Goal: Task Accomplishment & Management: Use online tool/utility

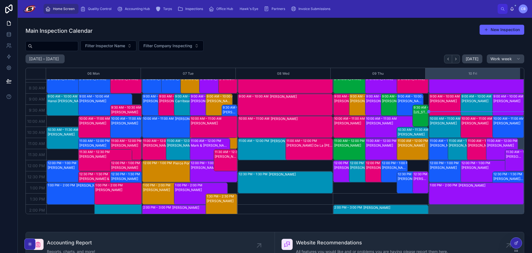
scroll to position [28, 0]
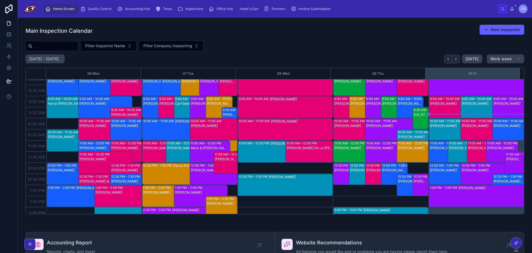
click at [434, 128] on div "10:00 AM – 11:00 AM [PERSON_NAME]" at bounding box center [456, 129] width 54 height 22
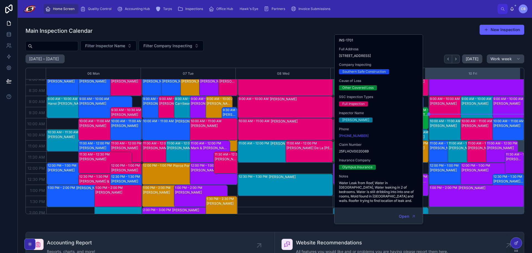
scroll to position [0, 0]
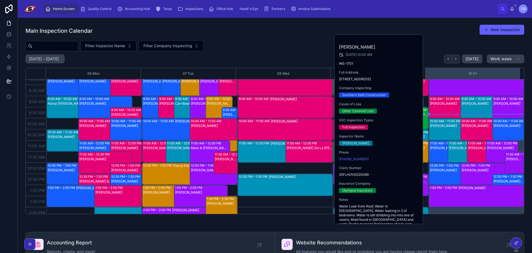
click at [356, 11] on div "Home Screen Quality Control Accounting Hub Tarps Inspections Office Hub Hawk's …" at bounding box center [269, 9] width 456 height 12
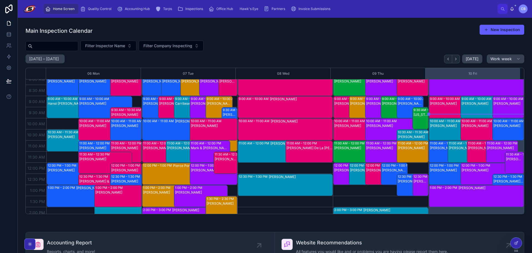
click at [389, 37] on div "Main Inspection Calendar New Inspection" at bounding box center [275, 30] width 499 height 13
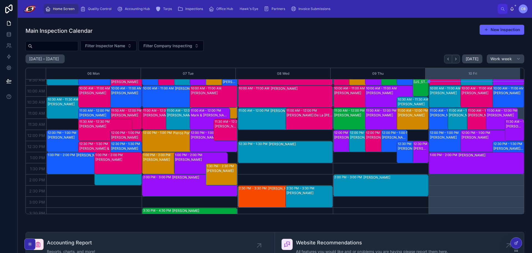
scroll to position [83, 0]
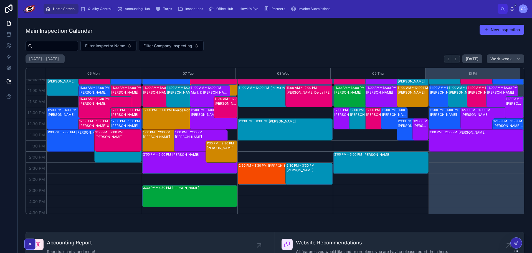
click at [148, 7] on span "Accounting Hub" at bounding box center [137, 9] width 25 height 4
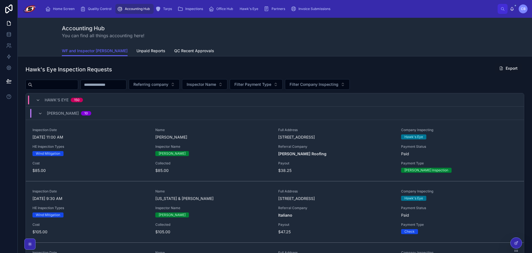
click at [206, 43] on div "Accounting Hub You can find all things accounting here!" at bounding box center [275, 32] width 426 height 28
click at [207, 45] on div "Accounting Hub You can find all things accounting here!" at bounding box center [275, 32] width 426 height 28
click at [519, 244] on div at bounding box center [516, 242] width 11 height 11
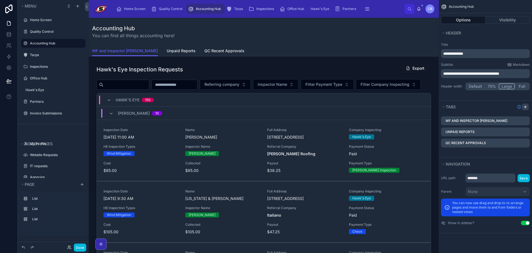
click at [524, 105] on icon "scrollable content" at bounding box center [525, 107] width 4 height 4
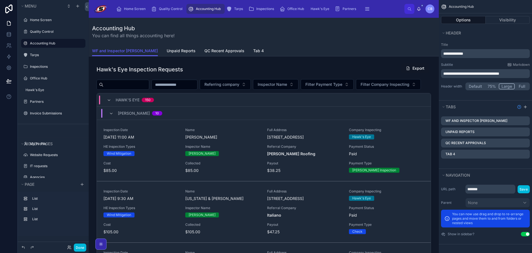
click at [0, 0] on icon "scrollable content" at bounding box center [0, 0] width 0 height 0
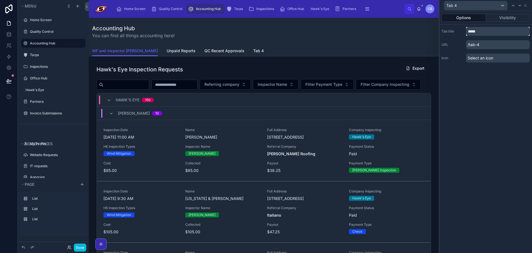
click at [486, 32] on input "*****" at bounding box center [498, 31] width 64 height 9
type input "*********"
click at [491, 79] on div "Options Visibility Tab title ********* URL /abc-bills Icon Select an icon" at bounding box center [485, 132] width 93 height 242
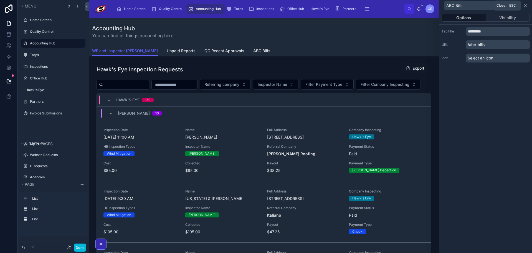
click at [525, 5] on icon at bounding box center [525, 5] width 4 height 4
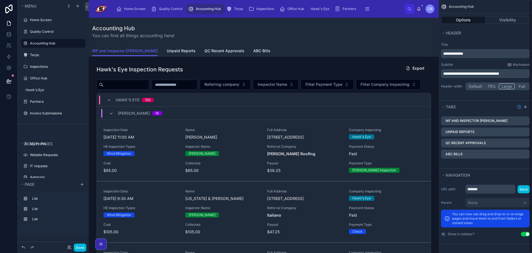
click at [316, 30] on div "Accounting Hub You can find all things accounting here!" at bounding box center [263, 31] width 343 height 14
click at [503, 26] on div "Options Visibility" at bounding box center [485, 19] width 93 height 13
click at [503, 18] on button "Visibility" at bounding box center [508, 20] width 44 height 8
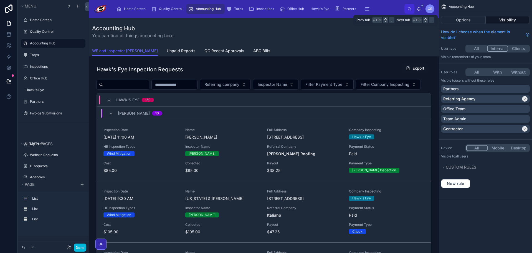
scroll to position [0, 0]
click at [315, 39] on div "Accounting Hub You can find all things accounting here!" at bounding box center [263, 32] width 343 height 28
click at [54, 44] on label "Accounting Hub" at bounding box center [56, 43] width 52 height 4
click at [325, 43] on div "Accounting Hub You can find all things accounting here!" at bounding box center [263, 32] width 343 height 28
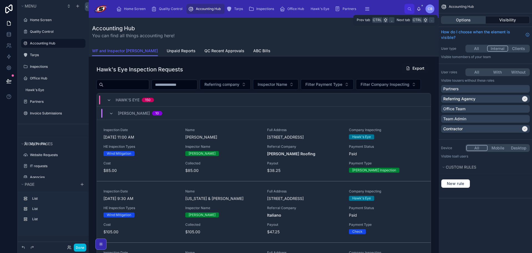
click at [463, 20] on button "Options" at bounding box center [463, 20] width 45 height 8
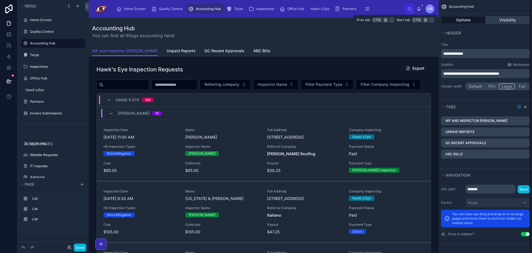
click at [498, 19] on button "Visibility" at bounding box center [508, 20] width 44 height 8
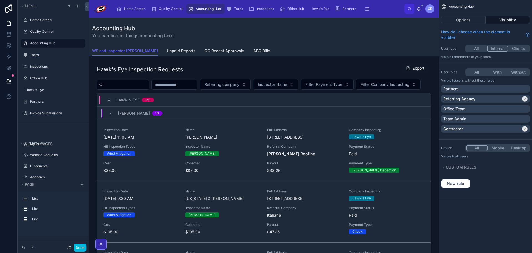
click at [496, 72] on button "With" at bounding box center [497, 72] width 21 height 6
click at [506, 109] on div "Office Team" at bounding box center [485, 109] width 84 height 6
click at [508, 117] on div "Team Admin" at bounding box center [485, 119] width 84 height 6
drag, startPoint x: 508, startPoint y: 116, endPoint x: 520, endPoint y: 98, distance: 21.9
click at [520, 98] on div "Referring Agency" at bounding box center [482, 99] width 78 height 6
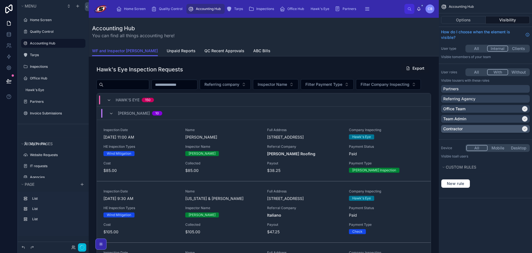
drag, startPoint x: 520, startPoint y: 98, endPoint x: 523, endPoint y: 128, distance: 29.8
click at [523, 128] on icon "scrollable content" at bounding box center [524, 128] width 3 height 3
click at [369, 42] on div "Accounting Hub You can find all things accounting here!" at bounding box center [263, 32] width 343 height 28
click at [78, 247] on button "Done" at bounding box center [80, 247] width 12 height 8
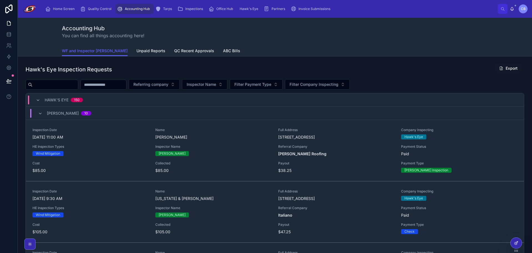
click at [514, 242] on div at bounding box center [516, 242] width 11 height 11
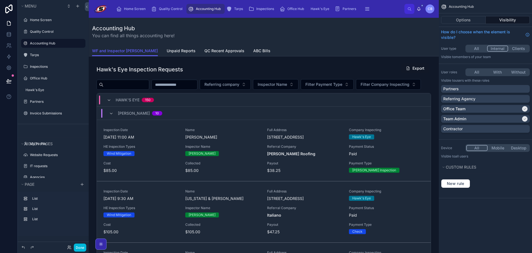
click at [323, 51] on div "WF and Inspector Data Unpaid Reports QC Recent Approvals ABC Bills" at bounding box center [263, 50] width 343 height 11
click at [253, 49] on span "ABC Bills" at bounding box center [261, 51] width 17 height 6
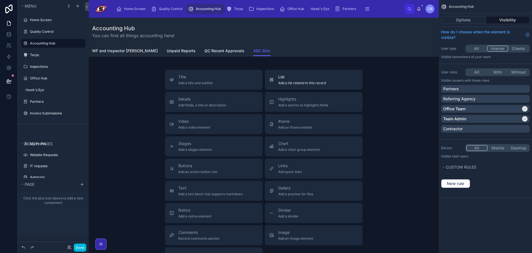
click at [314, 82] on span "Add a list related to this record" at bounding box center [302, 83] width 48 height 4
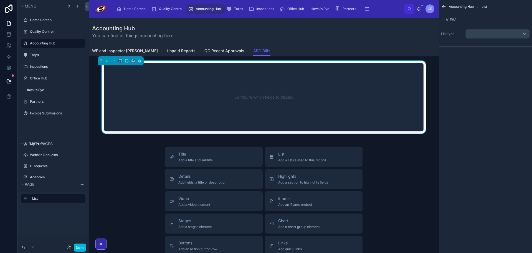
drag, startPoint x: 391, startPoint y: 83, endPoint x: 430, endPoint y: 74, distance: 39.8
click at [391, 83] on div "Configure which fields to display" at bounding box center [263, 97] width 301 height 50
click at [492, 32] on div "scrollable content" at bounding box center [498, 33] width 64 height 9
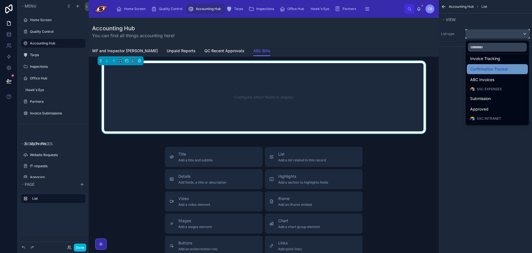
scroll to position [250, 0]
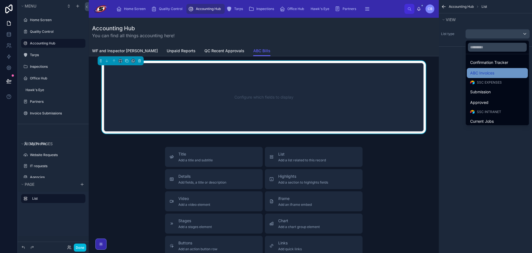
click at [495, 72] on div "ABC Invoices" at bounding box center [497, 73] width 54 height 7
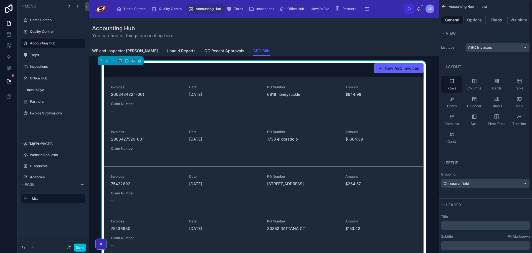
click at [113, 51] on span "WF and Inspector [PERSON_NAME]" at bounding box center [125, 51] width 66 height 6
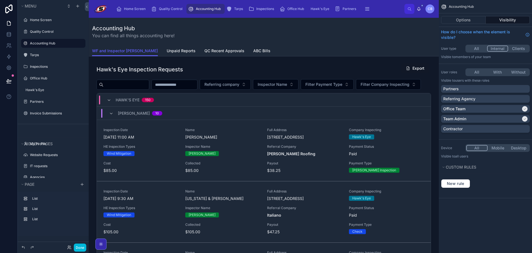
click at [253, 50] on span "ABC Bills" at bounding box center [261, 51] width 17 height 6
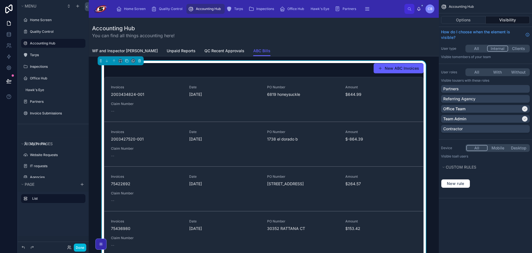
click at [350, 66] on div "New ABC Invoices" at bounding box center [264, 68] width 320 height 11
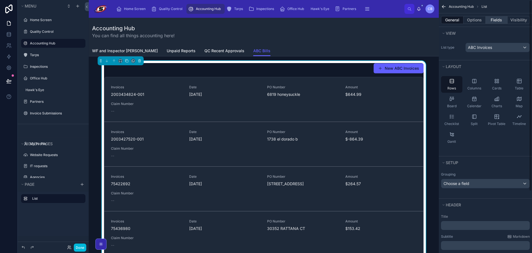
click at [497, 19] on button "Fields" at bounding box center [497, 20] width 22 height 8
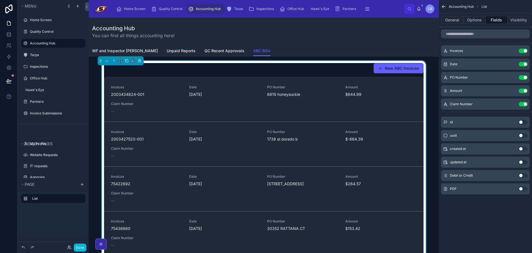
click at [525, 174] on button "Use setting" at bounding box center [523, 175] width 9 height 4
click at [523, 189] on button "Use setting" at bounding box center [523, 188] width 9 height 4
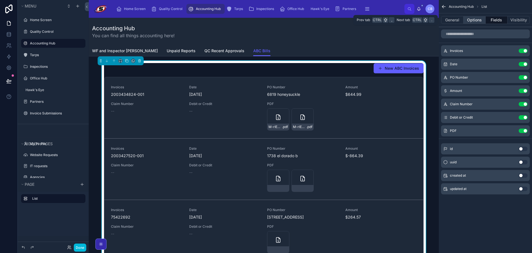
click at [465, 19] on button "Options" at bounding box center [474, 20] width 22 height 8
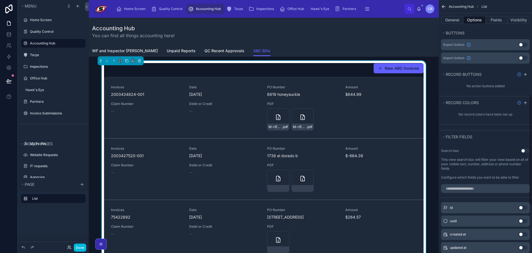
scroll to position [222, 0]
click at [524, 149] on button "Use setting" at bounding box center [525, 150] width 9 height 4
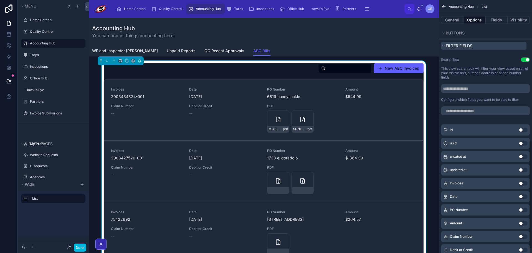
scroll to position [333, 0]
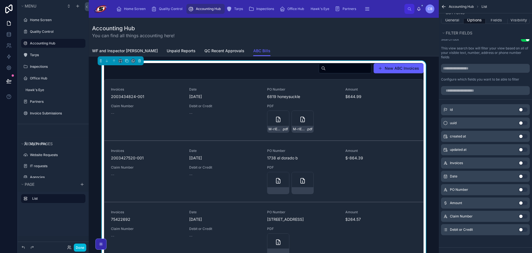
click at [525, 176] on button "Use setting" at bounding box center [523, 176] width 9 height 4
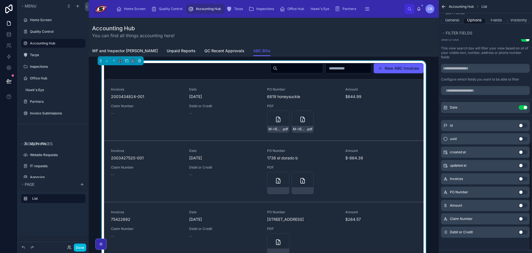
click at [0, 0] on icon "scrollable content" at bounding box center [0, 0] width 0 height 0
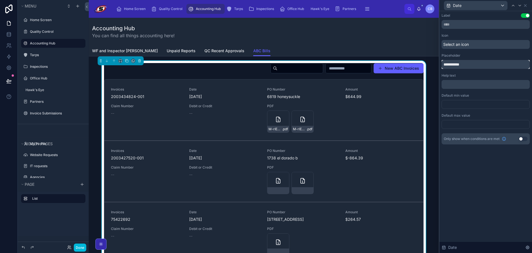
drag, startPoint x: 453, startPoint y: 64, endPoint x: 428, endPoint y: 61, distance: 25.4
click at [428, 61] on div "**********" at bounding box center [266, 126] width 532 height 253
type input "**********"
click at [470, 55] on div "Placeholder" at bounding box center [486, 55] width 88 height 4
click at [525, 4] on icon at bounding box center [525, 5] width 4 height 4
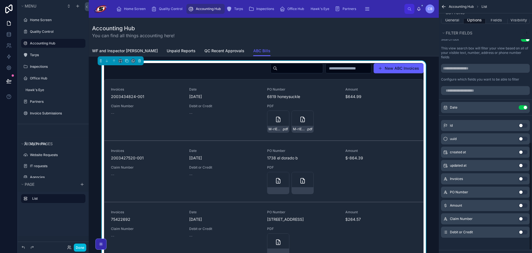
click at [334, 68] on input "text" at bounding box center [348, 68] width 45 height 8
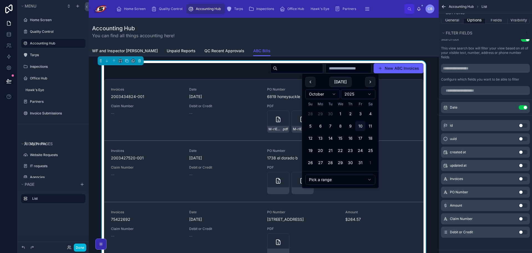
click at [336, 176] on html "Menu Home Screen Quality Control Accounting Hub Tarps Inspections Office Hub Ha…" at bounding box center [266, 126] width 532 height 253
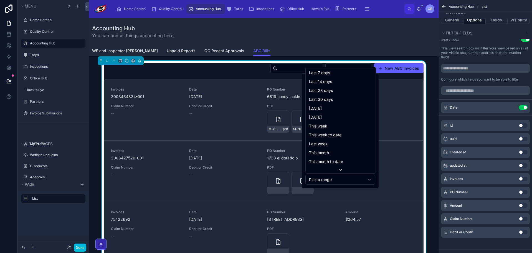
click at [335, 178] on html "Menu Home Screen Quality Control Accounting Hub Tarps Inspections Office Hub Ha…" at bounding box center [266, 126] width 532 height 253
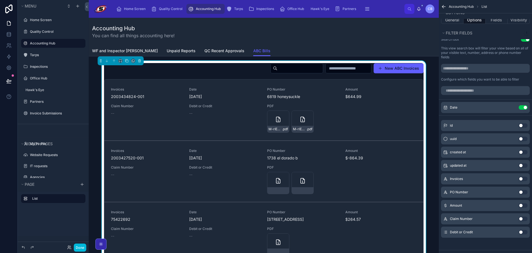
click at [354, 46] on div "WF and Inspector Data Unpaid Reports QC Recent Approvals ABC Bills" at bounding box center [263, 50] width 343 height 11
click at [358, 65] on input "text" at bounding box center [348, 68] width 45 height 8
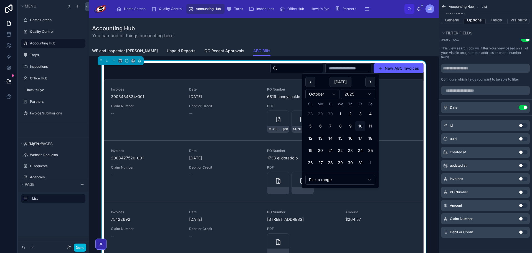
click at [364, 44] on div "Accounting Hub You can find all things accounting here!" at bounding box center [263, 32] width 343 height 28
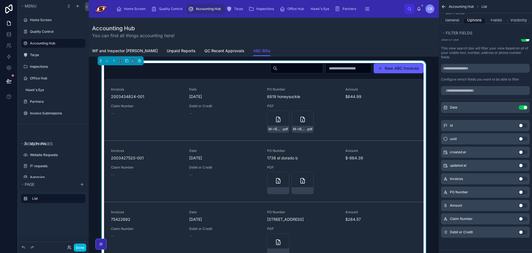
drag, startPoint x: 350, startPoint y: 38, endPoint x: 426, endPoint y: 24, distance: 77.9
click at [350, 37] on div "Accounting Hub You can find all things accounting here!" at bounding box center [263, 31] width 343 height 14
click at [458, 21] on button "General" at bounding box center [452, 20] width 22 height 8
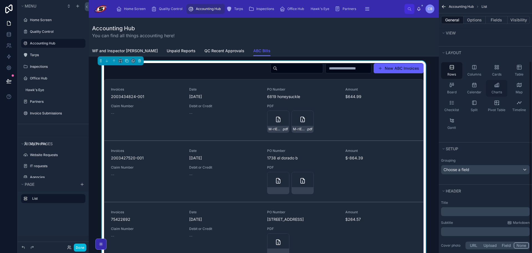
scroll to position [0, 0]
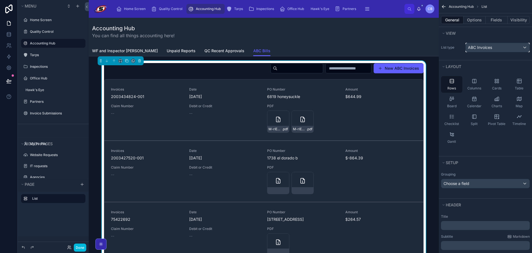
click at [502, 48] on div "ABC Invoices" at bounding box center [498, 47] width 64 height 9
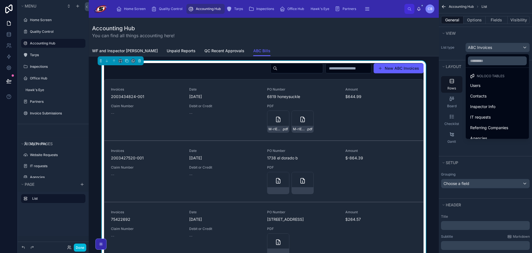
click at [502, 48] on div "scrollable content" at bounding box center [266, 126] width 532 height 253
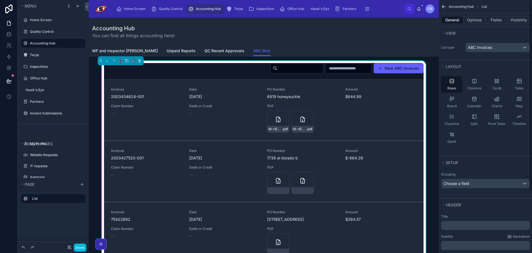
click at [495, 24] on div "General Options Fields Visibility" at bounding box center [485, 19] width 93 height 13
click at [493, 21] on button "Fields" at bounding box center [497, 20] width 22 height 8
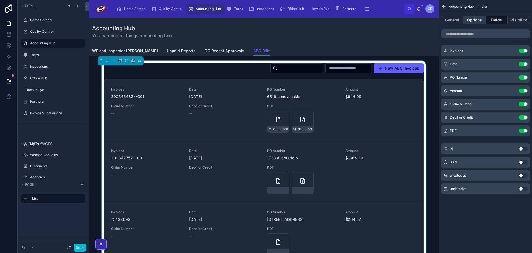
click at [476, 21] on button "Options" at bounding box center [474, 20] width 22 height 8
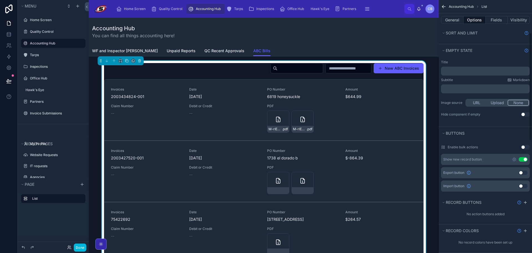
scroll to position [55, 0]
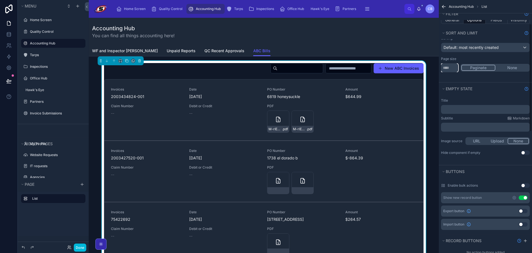
click at [456, 66] on input "**" at bounding box center [449, 67] width 17 height 9
type input "*"
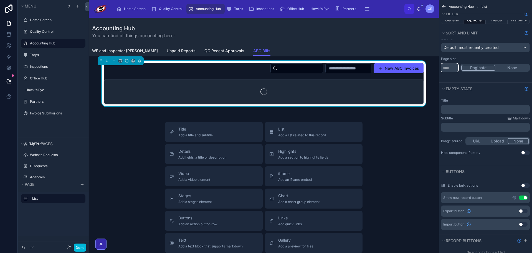
type input "***"
click at [472, 58] on div "Page size" at bounding box center [485, 59] width 89 height 4
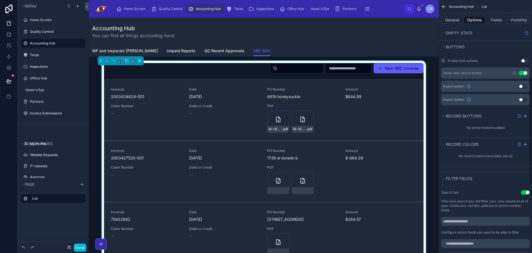
scroll to position [194, 0]
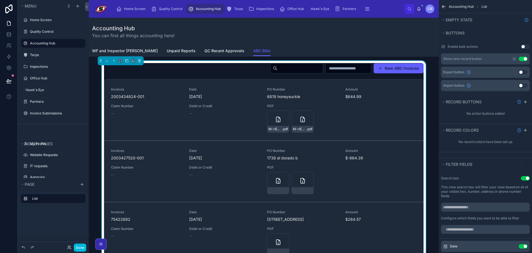
click at [524, 58] on button "Use setting" at bounding box center [523, 59] width 9 height 4
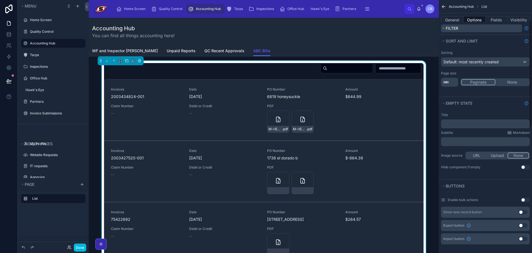
scroll to position [0, 0]
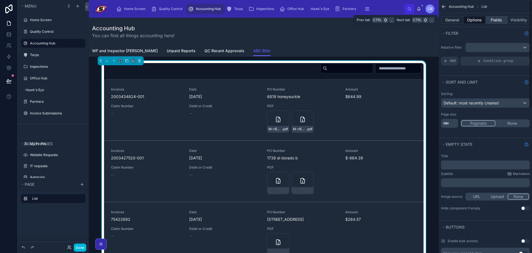
click at [490, 20] on button "Fields" at bounding box center [497, 20] width 22 height 8
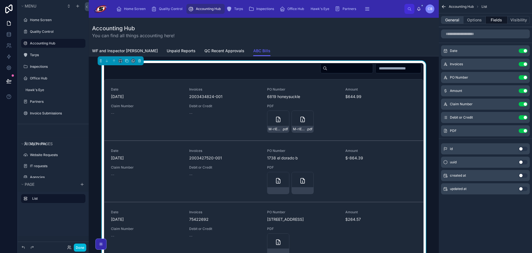
click at [459, 19] on button "General" at bounding box center [452, 20] width 22 height 8
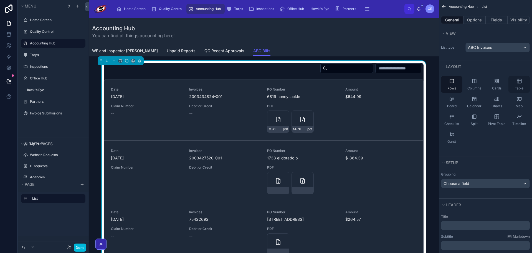
click at [518, 81] on icon "scrollable content" at bounding box center [519, 81] width 6 height 6
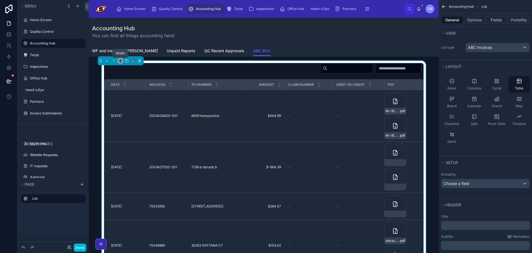
click at [120, 60] on icon at bounding box center [120, 61] width 4 height 4
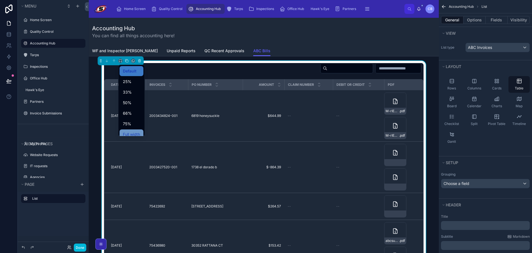
click at [127, 131] on span "Full width" at bounding box center [131, 134] width 17 height 7
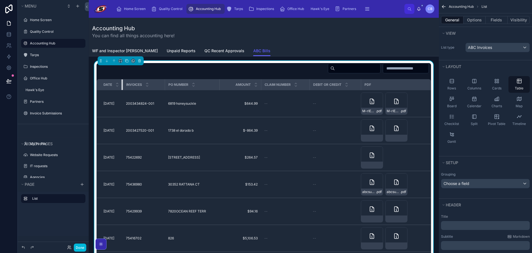
drag, startPoint x: 137, startPoint y: 84, endPoint x: 121, endPoint y: 82, distance: 16.1
click at [121, 82] on th "Date" at bounding box center [110, 84] width 26 height 11
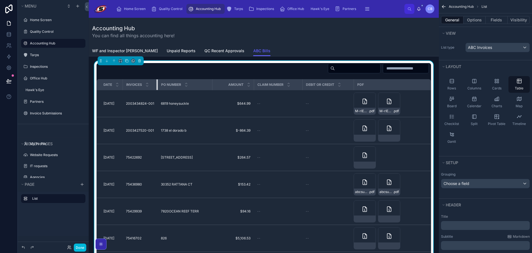
drag, startPoint x: 165, startPoint y: 87, endPoint x: 155, endPoint y: 85, distance: 10.0
click at [155, 85] on th "Invoices" at bounding box center [140, 84] width 35 height 11
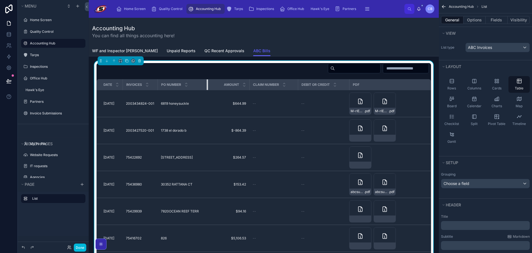
drag, startPoint x: 212, startPoint y: 83, endPoint x: 203, endPoint y: 82, distance: 9.1
click at [203, 82] on th "PO Number" at bounding box center [183, 84] width 50 height 11
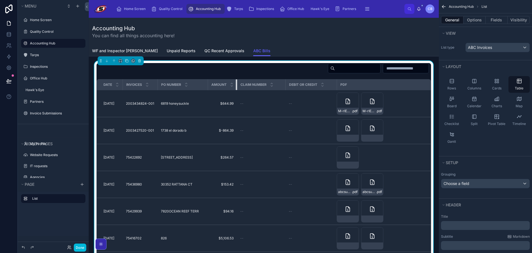
drag, startPoint x: 246, startPoint y: 85, endPoint x: 213, endPoint y: 82, distance: 33.2
click at [213, 82] on th "Amount" at bounding box center [222, 84] width 29 height 11
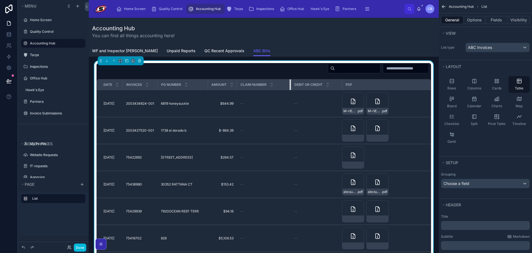
drag, startPoint x: 282, startPoint y: 88, endPoint x: 287, endPoint y: 88, distance: 5.3
click at [290, 88] on div at bounding box center [291, 84] width 2 height 11
click at [338, 85] on tr "Date Invoices PO Number Amount Claim Number Debit or Credit PDF" at bounding box center [264, 84] width 334 height 11
click at [338, 85] on div "Debit or Credit" at bounding box center [316, 84] width 51 height 11
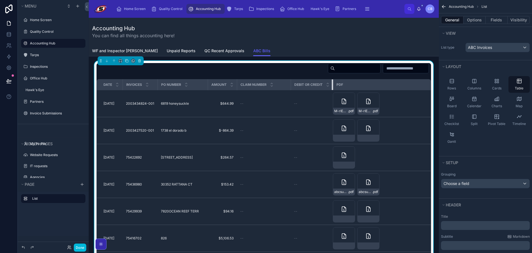
drag, startPoint x: 339, startPoint y: 85, endPoint x: 300, endPoint y: 82, distance: 39.3
click at [300, 82] on th "Debit or Credit" at bounding box center [312, 84] width 42 height 11
click at [496, 19] on button "Fields" at bounding box center [497, 20] width 22 height 8
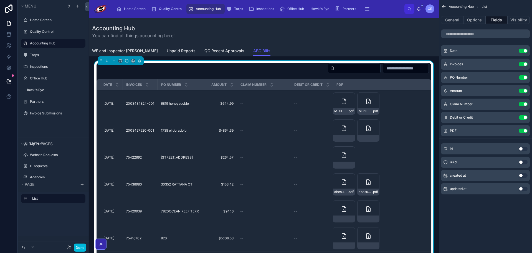
click at [0, 0] on icon "scrollable content" at bounding box center [0, 0] width 0 height 0
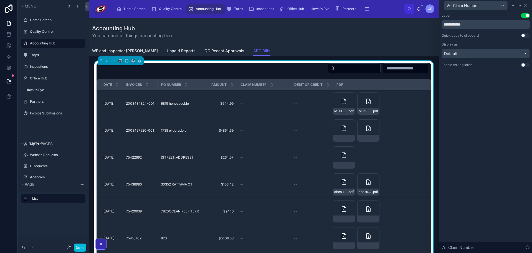
click at [525, 67] on button "Use setting" at bounding box center [525, 65] width 9 height 4
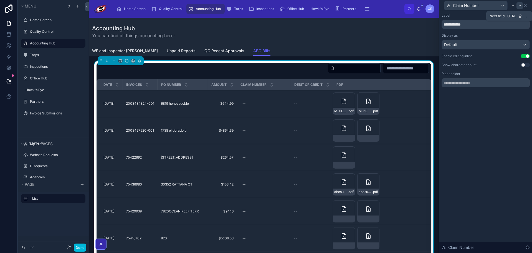
click at [520, 6] on icon at bounding box center [520, 5] width 2 height 1
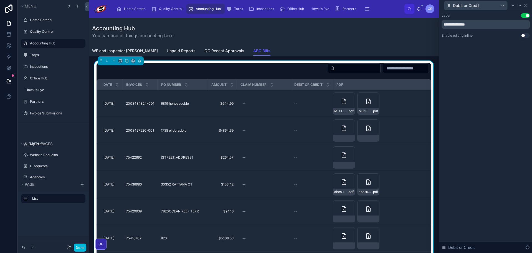
click at [523, 35] on button "Use setting" at bounding box center [525, 35] width 9 height 4
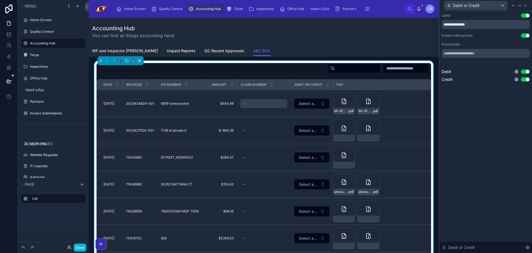
click at [248, 103] on div "--" at bounding box center [263, 103] width 47 height 9
click at [308, 47] on div "WF and Inspector Data Unpaid Reports QC Recent Approvals ABC Bills" at bounding box center [263, 50] width 343 height 11
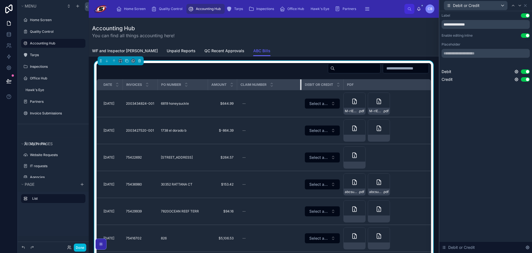
drag, startPoint x: 288, startPoint y: 83, endPoint x: 299, endPoint y: 84, distance: 11.5
click at [300, 84] on div at bounding box center [301, 84] width 2 height 11
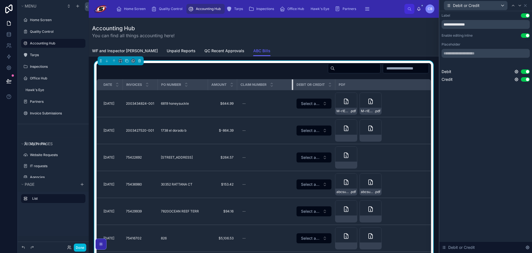
drag, startPoint x: 299, startPoint y: 87, endPoint x: 286, endPoint y: 84, distance: 13.3
click at [292, 85] on div at bounding box center [293, 84] width 2 height 11
drag, startPoint x: 331, startPoint y: 83, endPoint x: 347, endPoint y: 86, distance: 16.2
click at [347, 86] on tr "Date Invoices PO Number Amount Claim Number Debit or Credit PDF" at bounding box center [264, 84] width 334 height 11
click at [332, 85] on div "PDF" at bounding box center [381, 84] width 99 height 9
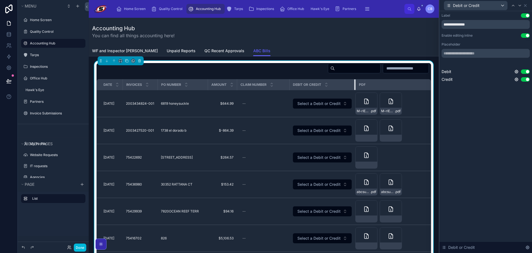
drag, startPoint x: 328, startPoint y: 85, endPoint x: 359, endPoint y: 91, distance: 31.1
drag, startPoint x: 287, startPoint y: 86, endPoint x: 290, endPoint y: 86, distance: 3.3
click at [292, 86] on div at bounding box center [293, 84] width 2 height 11
click at [390, 37] on div "Accounting Hub You can find all things accounting here!" at bounding box center [263, 31] width 343 height 14
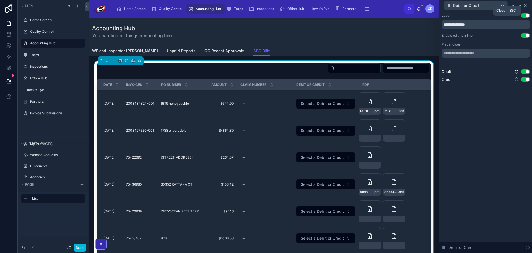
click at [527, 4] on icon at bounding box center [525, 5] width 4 height 4
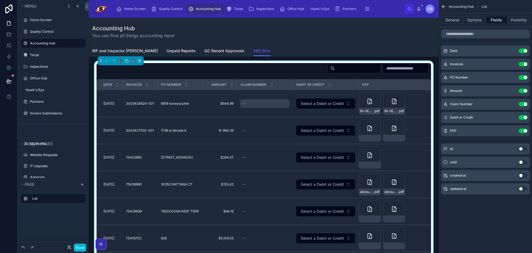
click at [269, 102] on div "--" at bounding box center [264, 103] width 49 height 9
click at [307, 42] on div "Accounting Hub You can find all things accounting here!" at bounding box center [263, 32] width 343 height 28
click at [472, 22] on button "Options" at bounding box center [474, 20] width 22 height 8
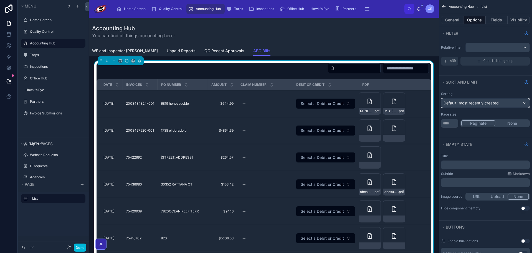
click at [502, 103] on div "Default: most recently created" at bounding box center [485, 102] width 88 height 9
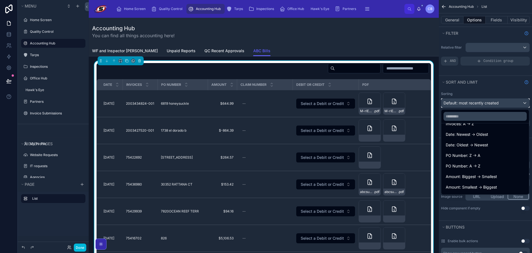
scroll to position [83, 0]
click at [490, 123] on div "Date: Newest -> Oldest" at bounding box center [485, 123] width 79 height 7
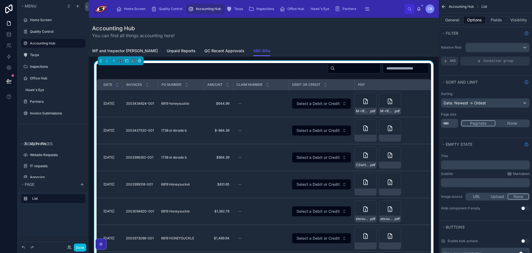
click at [376, 40] on div "Accounting Hub You can find all things accounting here!" at bounding box center [263, 32] width 343 height 28
click at [80, 244] on button "Done" at bounding box center [80, 247] width 12 height 8
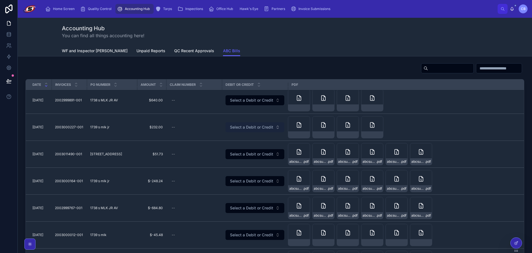
scroll to position [444, 0]
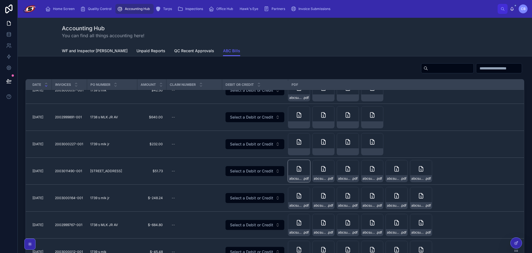
click at [297, 169] on icon at bounding box center [299, 168] width 4 height 5
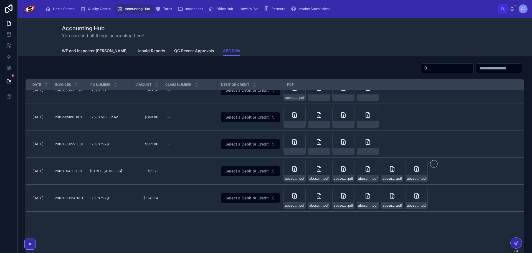
scroll to position [94, 0]
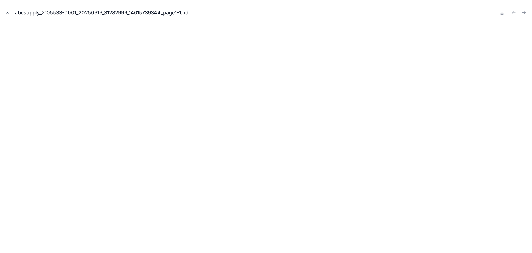
click at [8, 11] on icon "Close modal" at bounding box center [8, 13] width 4 height 4
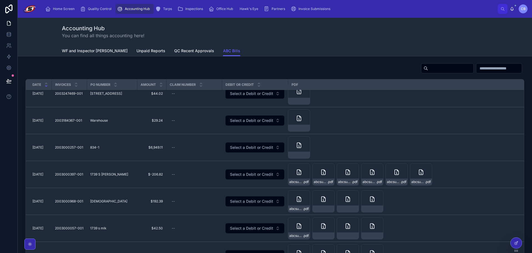
scroll to position [305, 0]
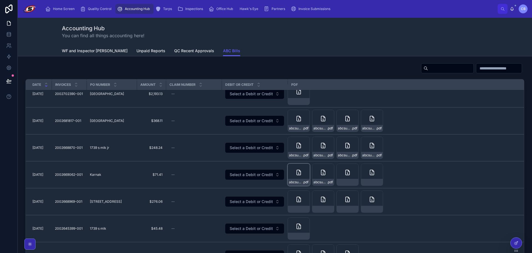
scroll to position [859, 0]
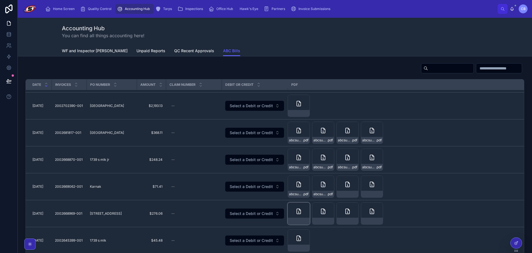
click at [295, 213] on icon at bounding box center [298, 211] width 7 height 7
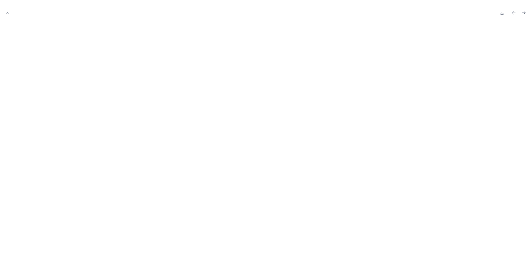
click at [11, 11] on div at bounding box center [265, 12] width 523 height 17
click at [9, 12] on icon "Close modal" at bounding box center [8, 13] width 4 height 4
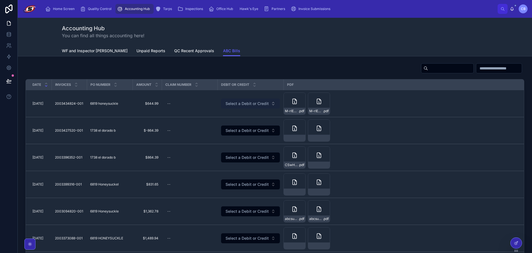
click at [252, 103] on span "Select a Debit or Credit" at bounding box center [247, 104] width 43 height 6
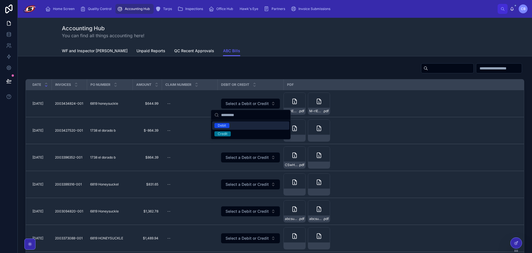
click at [242, 126] on div "Debit" at bounding box center [250, 125] width 77 height 8
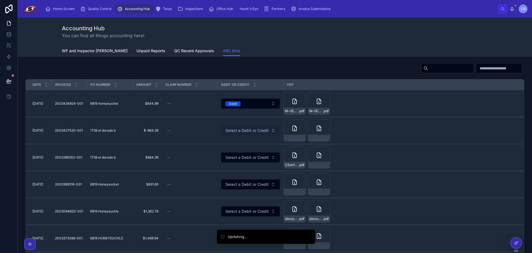
click at [242, 128] on button "Select a Debit or Credit" at bounding box center [250, 130] width 59 height 10
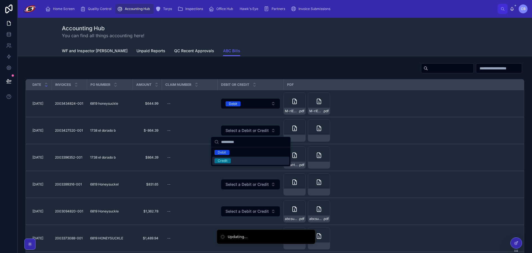
click at [243, 161] on div "Credit" at bounding box center [250, 160] width 77 height 8
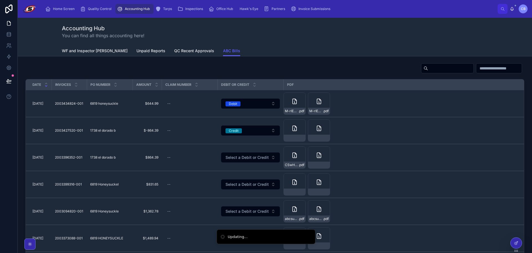
click at [243, 161] on button "Select a Debit or Credit" at bounding box center [250, 157] width 59 height 10
click at [239, 177] on td "Select a Debit or Credit" at bounding box center [250, 184] width 66 height 27
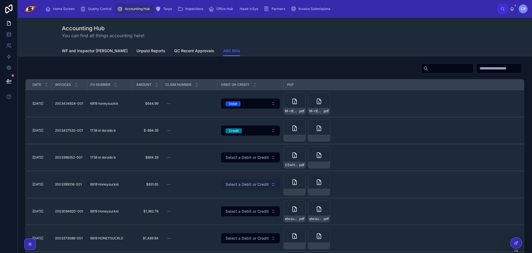
click at [238, 184] on span "Select a Debit or Credit" at bounding box center [247, 184] width 43 height 6
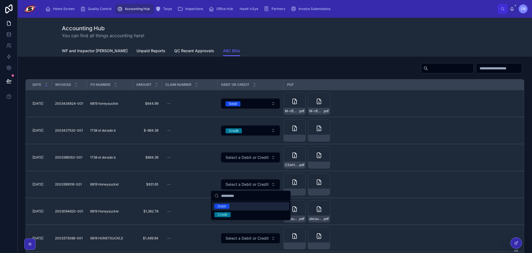
click at [237, 206] on div "Debit" at bounding box center [250, 206] width 77 height 8
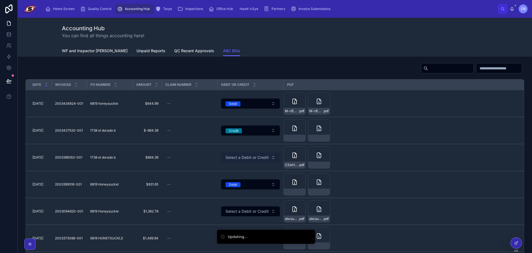
click at [235, 160] on button "Select a Debit or Credit" at bounding box center [250, 157] width 59 height 10
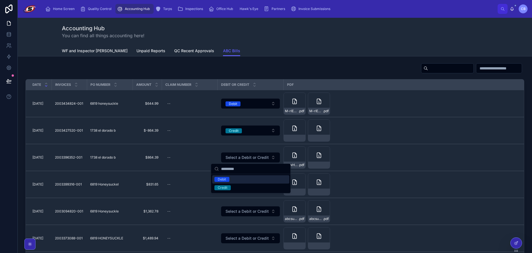
click at [234, 179] on div "Debit" at bounding box center [250, 179] width 77 height 8
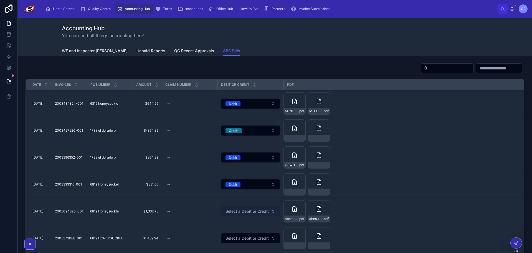
click at [240, 212] on span "Select a Debit or Credit" at bounding box center [247, 211] width 43 height 6
click at [234, 232] on td "Select a Debit or Credit" at bounding box center [250, 238] width 66 height 27
click at [234, 208] on button "Select a Debit or Credit" at bounding box center [250, 211] width 59 height 10
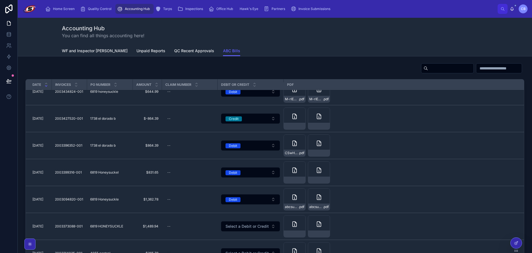
scroll to position [83, 0]
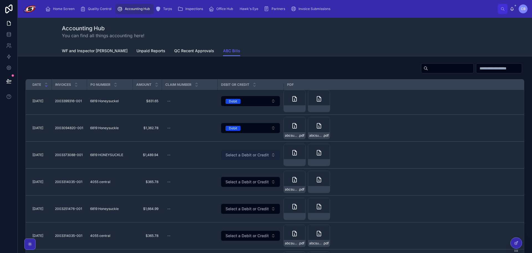
click at [246, 158] on button "Select a Debit or Credit" at bounding box center [250, 155] width 59 height 10
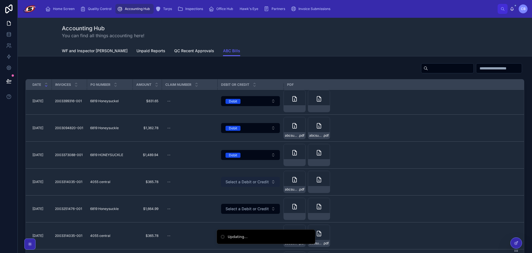
click at [248, 180] on span "Select a Debit or Credit" at bounding box center [247, 182] width 43 height 6
click at [247, 207] on span "Select a Debit or Credit" at bounding box center [247, 209] width 43 height 6
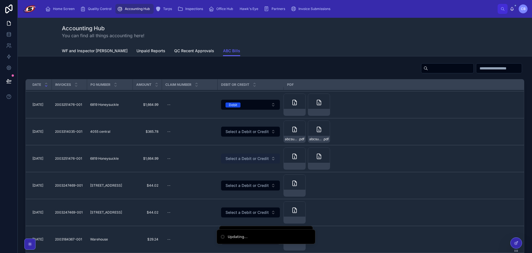
scroll to position [194, 0]
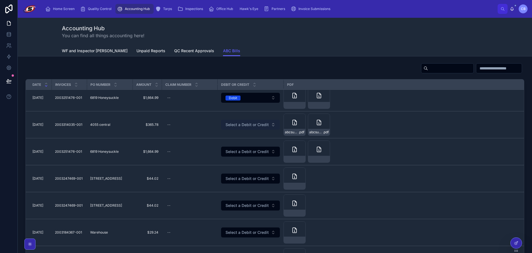
click at [243, 123] on span "Select a Debit or Credit" at bounding box center [247, 125] width 43 height 6
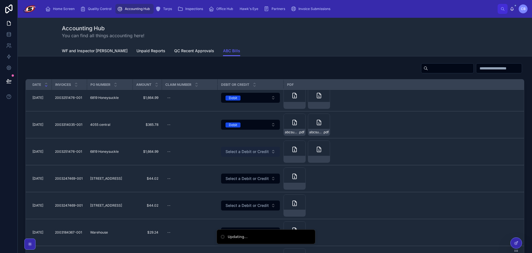
click at [240, 148] on button "Select a Debit or Credit" at bounding box center [250, 151] width 59 height 10
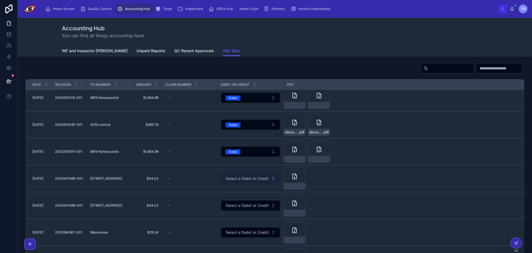
click at [246, 175] on button "Select a Debit or Credit" at bounding box center [250, 178] width 59 height 10
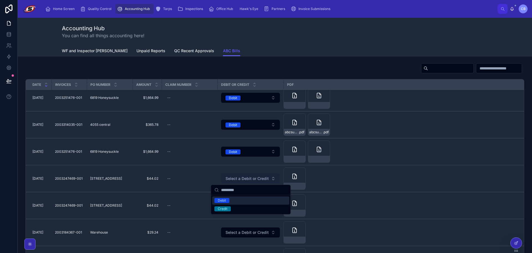
click at [246, 177] on span "Select a Debit or Credit" at bounding box center [247, 179] width 43 height 6
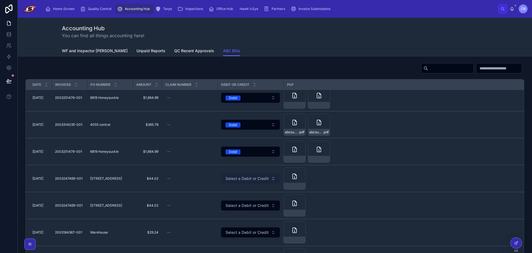
click at [246, 177] on span "Select a Debit or Credit" at bounding box center [247, 179] width 43 height 6
click at [251, 211] on td "Select a Debit or Credit" at bounding box center [250, 205] width 66 height 27
click at [251, 207] on span "Select a Debit or Credit" at bounding box center [247, 205] width 43 height 6
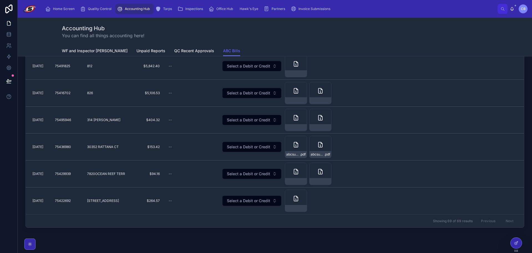
scroll to position [37, 0]
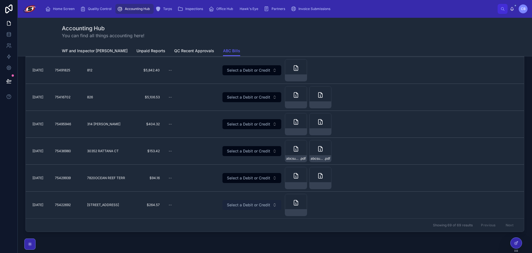
click at [239, 204] on span "Select a Debit or Credit" at bounding box center [248, 205] width 43 height 6
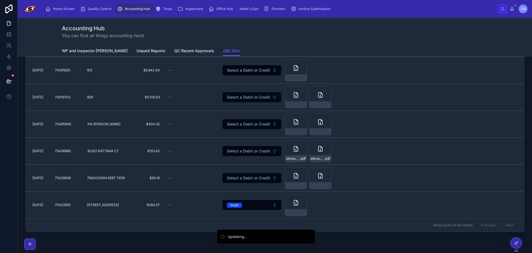
click at [239, 183] on form "Select a Debit or Credit" at bounding box center [251, 178] width 59 height 11
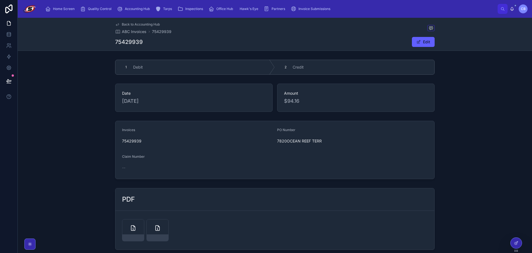
click at [123, 25] on span "Back to Accounting Hub" at bounding box center [141, 24] width 38 height 4
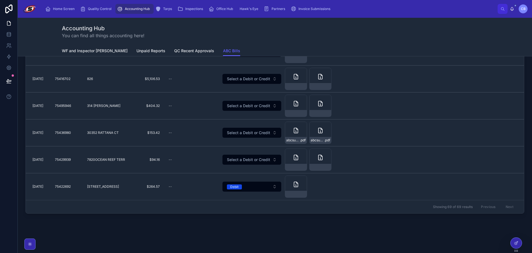
scroll to position [65, 0]
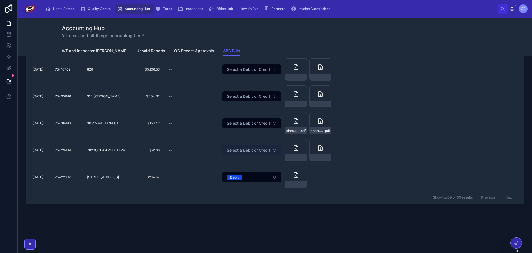
click at [239, 149] on span "Select a Debit or Credit" at bounding box center [248, 150] width 43 height 6
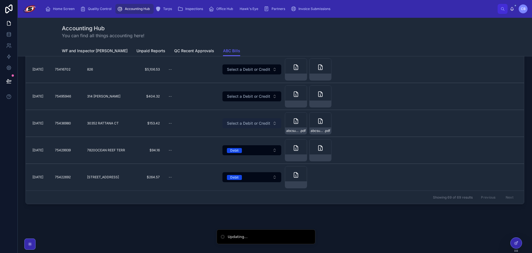
click at [237, 121] on span "Select a Debit or Credit" at bounding box center [248, 123] width 43 height 6
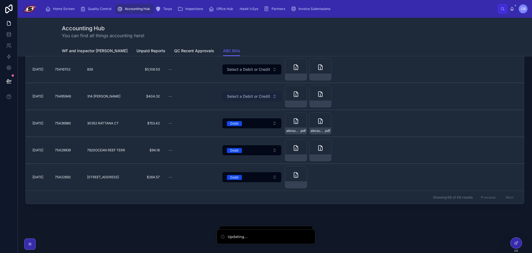
click at [240, 98] on span "Select a Debit or Credit" at bounding box center [248, 96] width 43 height 6
click at [247, 72] on button "Select a Debit or Credit" at bounding box center [251, 69] width 59 height 10
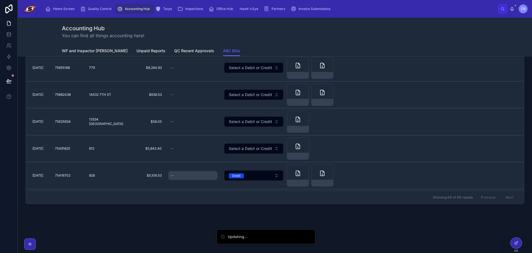
scroll to position [1580, 0]
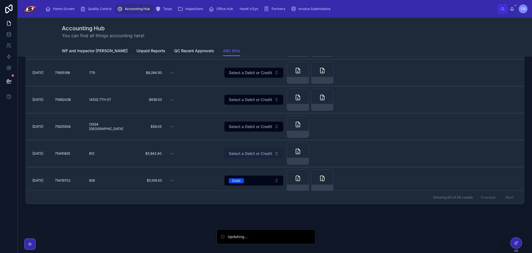
click at [235, 150] on button "Select a Debit or Credit" at bounding box center [253, 153] width 59 height 10
click at [240, 125] on span "Select a Debit or Credit" at bounding box center [250, 127] width 43 height 6
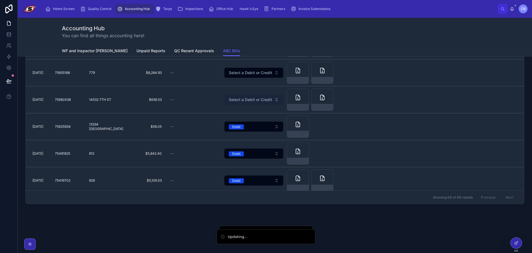
click at [240, 103] on button "Select a Debit or Credit" at bounding box center [253, 100] width 59 height 10
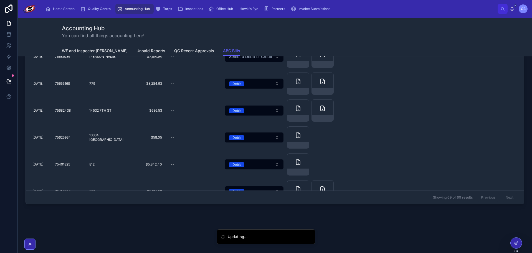
scroll to position [1469, 0]
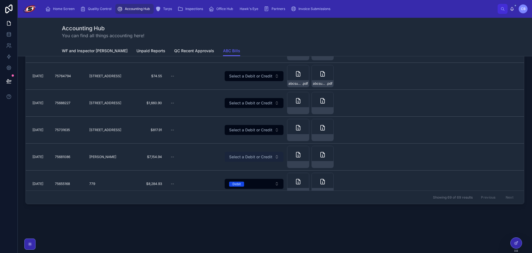
click at [247, 156] on span "Select a Debit or Credit" at bounding box center [250, 157] width 43 height 6
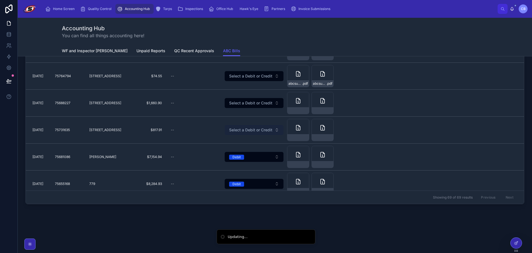
click at [245, 130] on span "Select a Debit or Credit" at bounding box center [250, 130] width 43 height 6
click at [241, 104] on span "Select a Debit or Credit" at bounding box center [250, 103] width 43 height 6
click at [240, 80] on button "Select a Debit or Credit" at bounding box center [254, 76] width 59 height 10
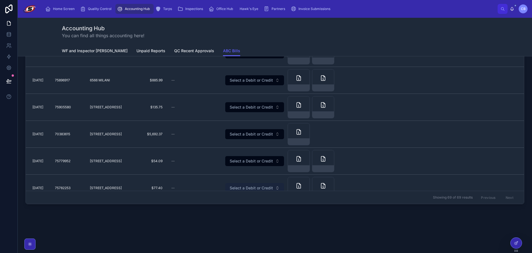
scroll to position [1358, 0]
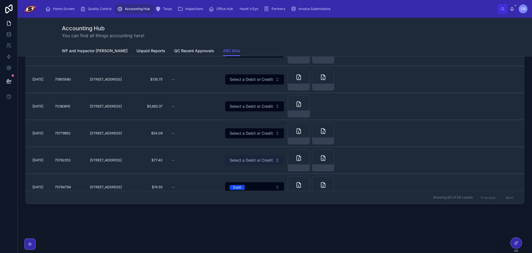
click at [249, 161] on span "Select a Debit or Credit" at bounding box center [251, 160] width 43 height 6
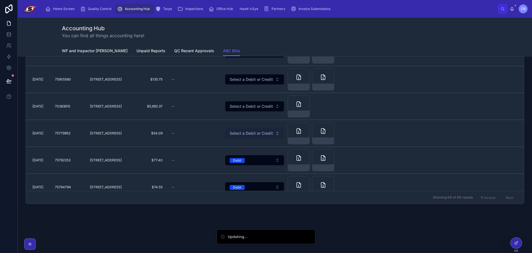
click at [244, 133] on span "Select a Debit or Credit" at bounding box center [251, 133] width 43 height 6
click at [242, 106] on span "Select a Debit or Credit" at bounding box center [251, 106] width 43 height 6
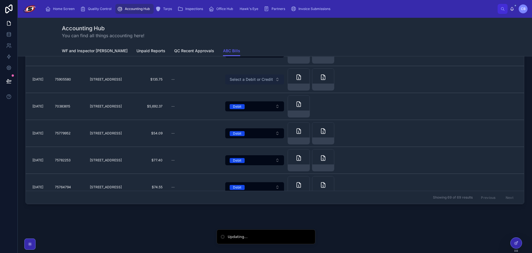
click at [243, 82] on span "Select a Debit or Credit" at bounding box center [251, 80] width 43 height 6
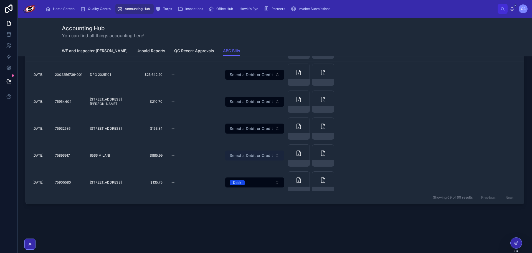
scroll to position [1247, 0]
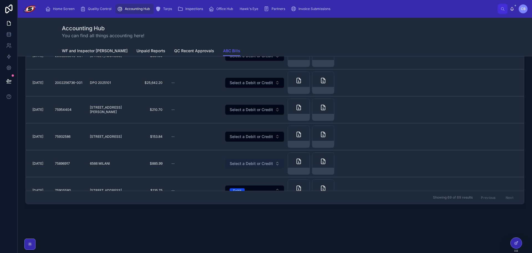
click at [247, 161] on span "Select a Debit or Credit" at bounding box center [251, 164] width 43 height 6
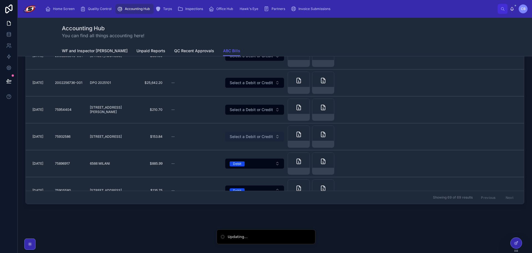
click at [245, 134] on span "Select a Debit or Credit" at bounding box center [251, 137] width 43 height 6
click at [245, 113] on button "Select a Debit or Credit" at bounding box center [254, 110] width 59 height 10
click at [239, 80] on button "Select a Debit or Credit" at bounding box center [254, 83] width 59 height 10
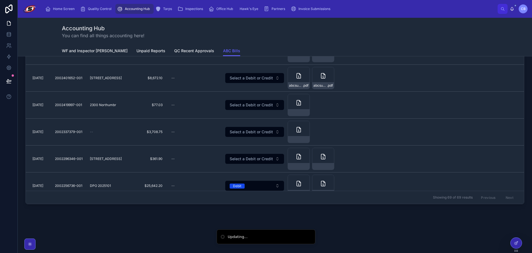
scroll to position [1136, 0]
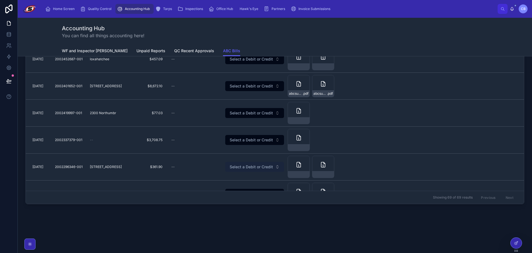
click at [240, 167] on span "Select a Debit or Credit" at bounding box center [251, 167] width 43 height 6
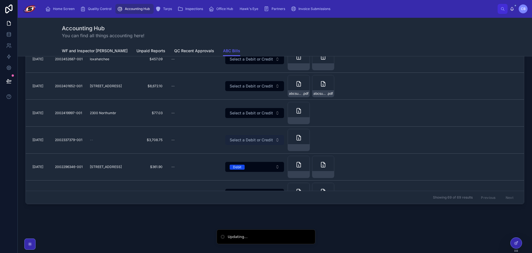
drag, startPoint x: 240, startPoint y: 157, endPoint x: 240, endPoint y: 140, distance: 17.2
click at [240, 141] on span "Select a Debit or Credit" at bounding box center [251, 140] width 43 height 6
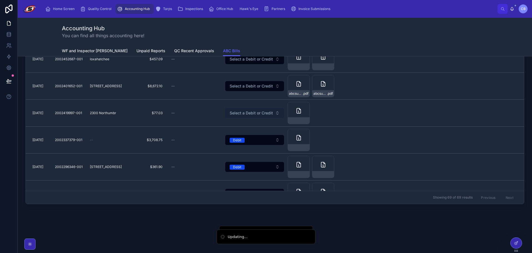
click at [239, 113] on span "Select a Debit or Credit" at bounding box center [251, 113] width 43 height 6
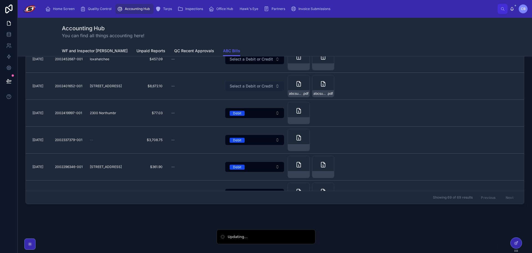
click at [238, 84] on span "Select a Debit or Credit" at bounding box center [251, 86] width 43 height 6
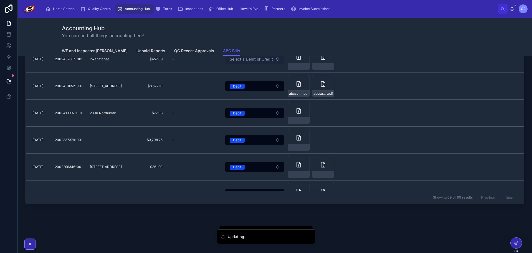
click at [240, 62] on button "Select a Debit or Credit" at bounding box center [254, 59] width 59 height 10
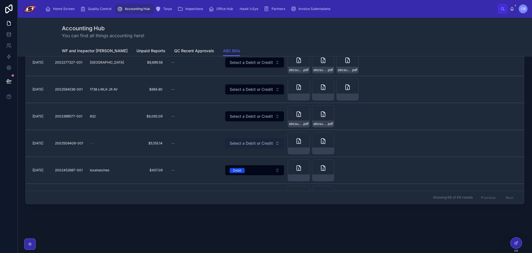
scroll to position [997, 0]
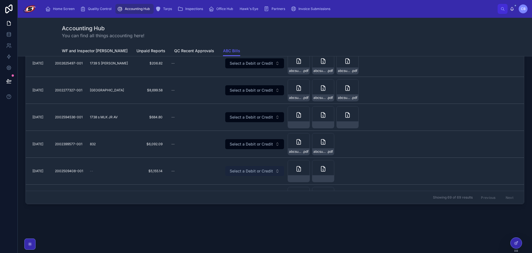
click at [250, 174] on button "Select a Debit or Credit" at bounding box center [254, 171] width 59 height 10
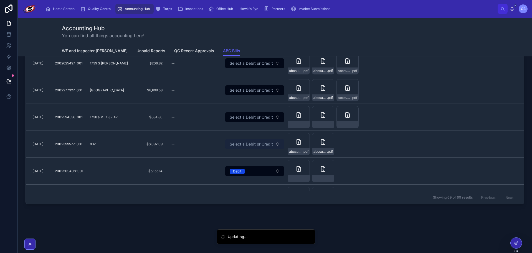
click at [247, 148] on button "Select a Debit or Credit" at bounding box center [254, 144] width 59 height 10
click at [246, 112] on button "Select a Debit or Credit" at bounding box center [254, 117] width 59 height 10
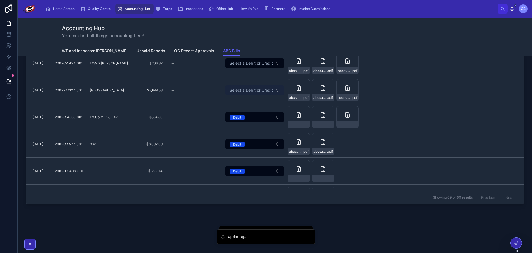
click at [249, 87] on button "Select a Debit or Credit" at bounding box center [254, 90] width 59 height 10
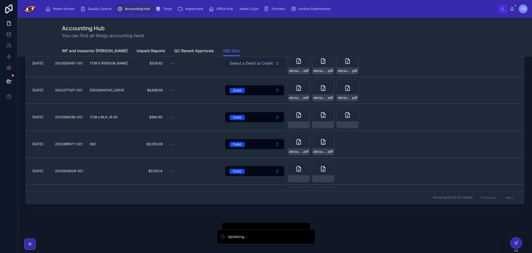
click at [245, 62] on span "Select a Debit or Credit" at bounding box center [251, 63] width 43 height 6
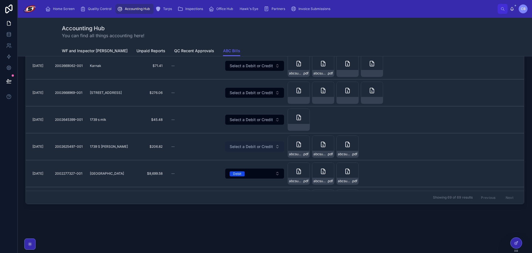
scroll to position [886, 0]
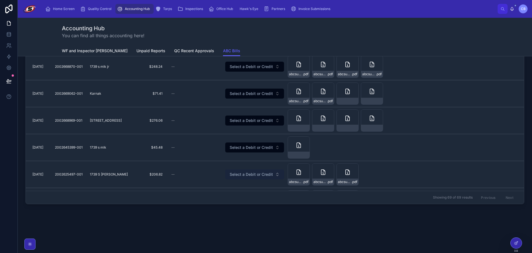
click at [245, 176] on span "Select a Debit or Credit" at bounding box center [251, 174] width 43 height 6
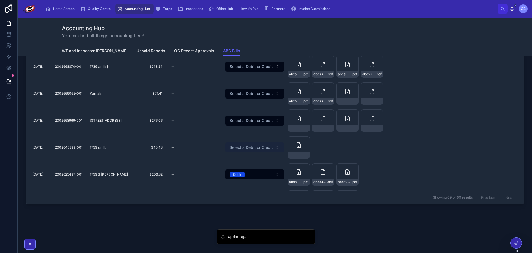
click at [246, 148] on span "Select a Debit or Credit" at bounding box center [251, 148] width 43 height 6
click at [246, 115] on form "Select a Debit or Credit" at bounding box center [254, 120] width 59 height 11
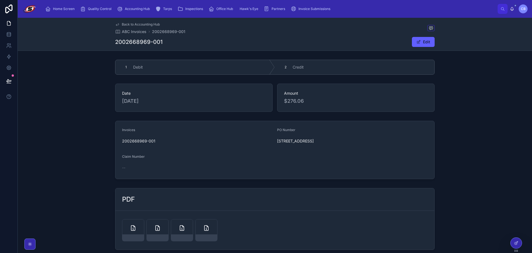
click at [140, 25] on span "Back to Accounting Hub" at bounding box center [141, 24] width 38 height 4
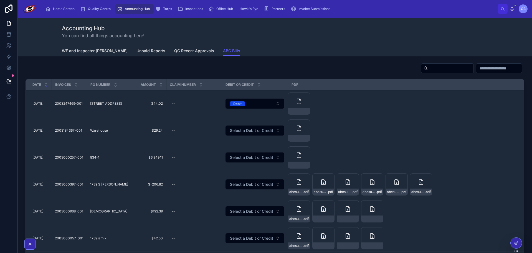
scroll to position [250, 0]
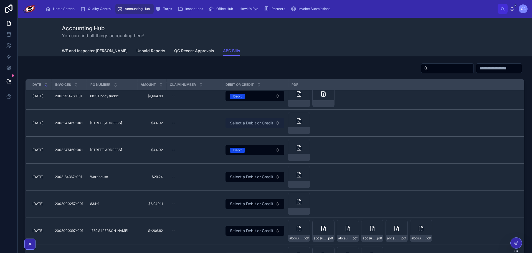
click at [239, 125] on span "Select a Debit or Credit" at bounding box center [251, 123] width 43 height 6
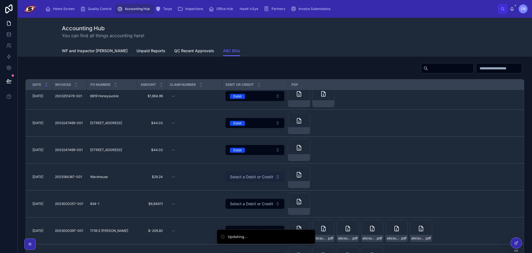
click at [240, 179] on span "Select a Debit or Credit" at bounding box center [251, 177] width 43 height 6
click at [240, 201] on span "Select a Debit or Credit" at bounding box center [251, 204] width 43 height 6
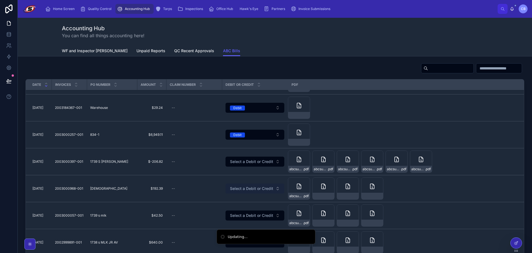
scroll to position [333, 0]
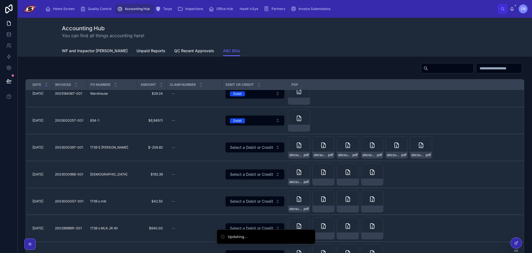
click at [237, 142] on form "Select a Debit or Credit" at bounding box center [254, 147] width 59 height 11
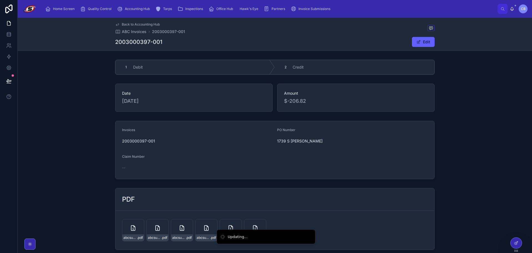
click at [154, 25] on span "Back to Accounting Hub" at bounding box center [141, 24] width 38 height 4
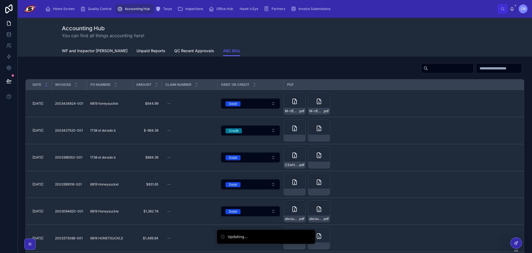
click at [516, 244] on icon at bounding box center [516, 243] width 2 height 2
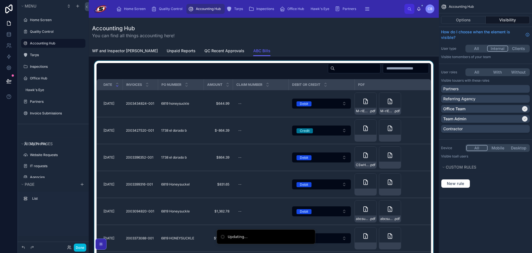
click at [280, 77] on div at bounding box center [263, 167] width 341 height 213
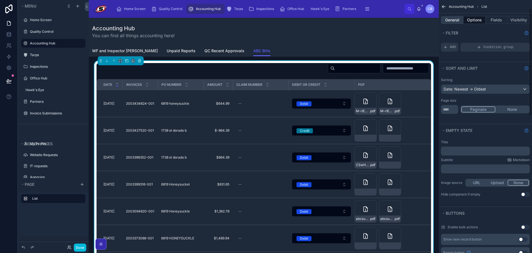
scroll to position [28, 0]
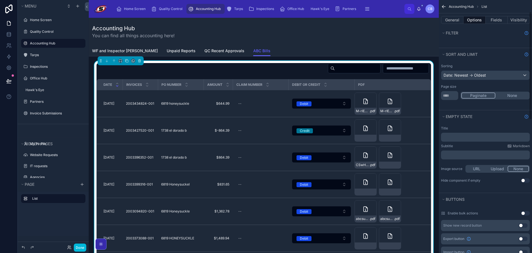
click at [455, 15] on div "General Options Fields Visibility" at bounding box center [485, 19] width 93 height 13
click at [455, 17] on button "General" at bounding box center [452, 20] width 22 height 8
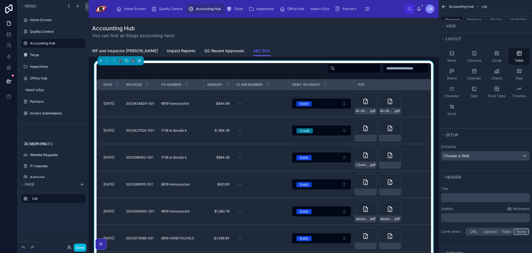
click at [477, 204] on div "Title ﻿ Subtitle Markdown ﻿ Cover photo URL Upload Field None" at bounding box center [485, 211] width 93 height 54
drag, startPoint x: 478, startPoint y: 197, endPoint x: 462, endPoint y: 190, distance: 17.6
click at [478, 197] on p "﻿" at bounding box center [485, 198] width 85 height 6
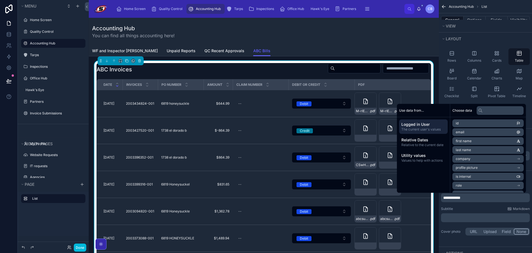
click at [371, 35] on div "Accounting Hub You can find all things accounting here!" at bounding box center [263, 31] width 343 height 14
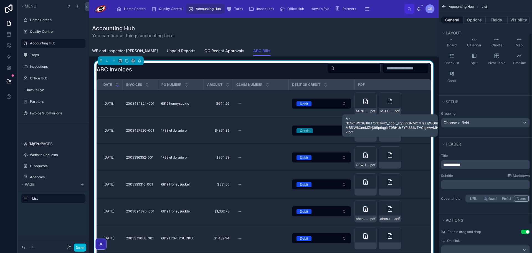
scroll to position [82, 0]
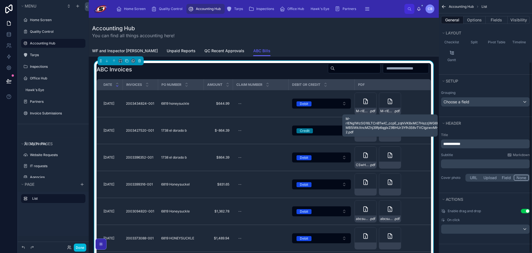
click at [510, 235] on div "Enable drag and drop Use setting On click" at bounding box center [485, 220] width 93 height 29
click at [511, 233] on div "scrollable content" at bounding box center [485, 228] width 88 height 9
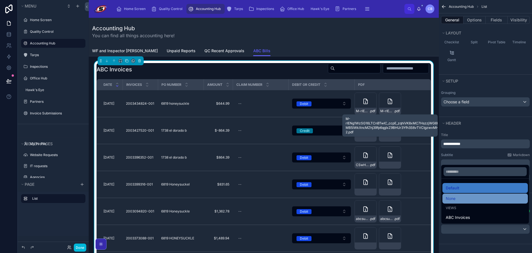
click at [492, 197] on div "None" at bounding box center [485, 198] width 79 height 7
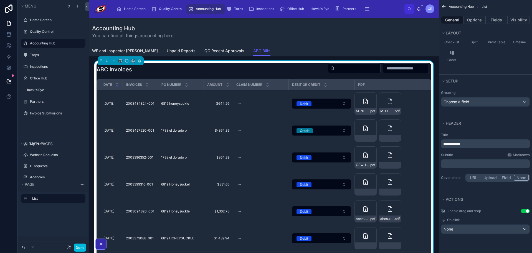
click at [527, 212] on button "Use setting" at bounding box center [525, 211] width 9 height 4
click at [80, 249] on button "Done" at bounding box center [80, 247] width 12 height 8
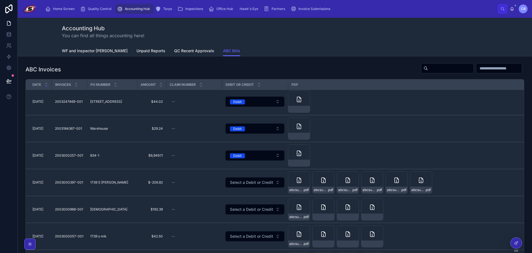
scroll to position [333, 0]
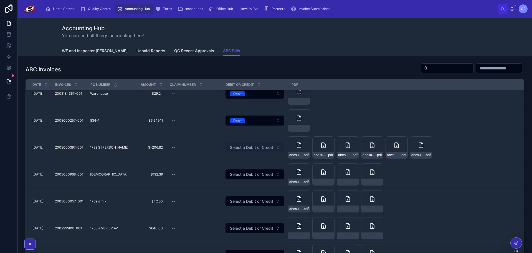
click at [242, 147] on span "Select a Debit or Credit" at bounding box center [251, 148] width 43 height 6
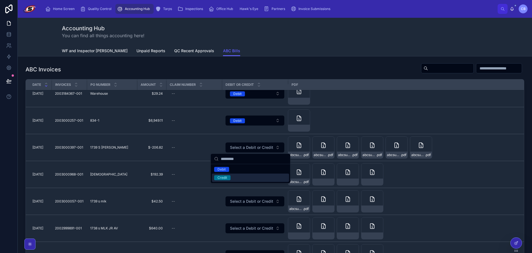
click at [240, 178] on div "Credit" at bounding box center [250, 177] width 77 height 8
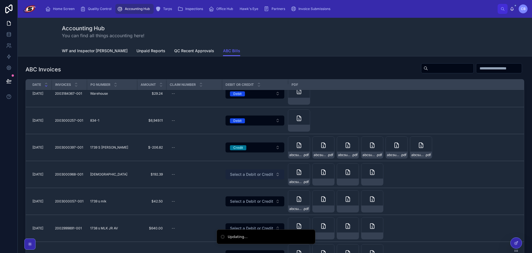
click at [240, 178] on button "Select a Debit or Credit" at bounding box center [255, 174] width 59 height 10
drag, startPoint x: 245, startPoint y: 205, endPoint x: 249, endPoint y: 202, distance: 4.9
click at [246, 204] on button "Select a Debit or Credit" at bounding box center [255, 201] width 59 height 10
click at [246, 229] on li "Updating..." at bounding box center [266, 236] width 99 height 15
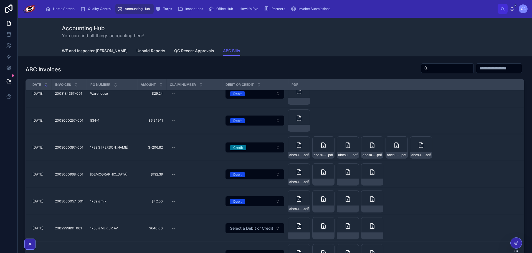
click at [247, 227] on span "Select a Debit or Credit" at bounding box center [251, 228] width 43 height 6
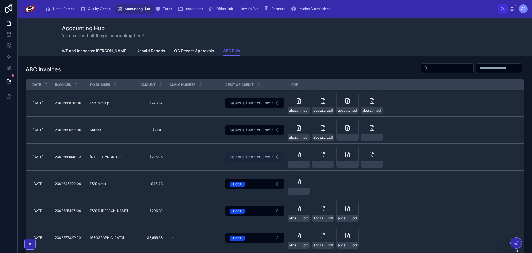
scroll to position [888, 0]
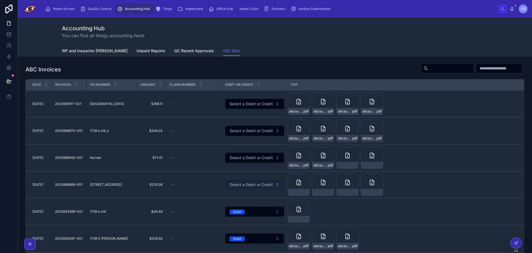
click at [241, 186] on span "Select a Debit or Credit" at bounding box center [251, 185] width 43 height 6
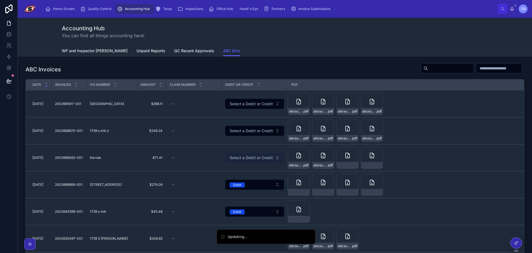
click at [245, 159] on span "Select a Debit or Credit" at bounding box center [251, 158] width 43 height 6
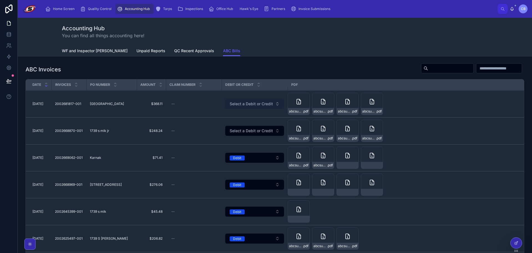
drag, startPoint x: 245, startPoint y: 107, endPoint x: 246, endPoint y: 103, distance: 3.6
click at [246, 103] on button "Select a Debit or Credit" at bounding box center [254, 104] width 59 height 10
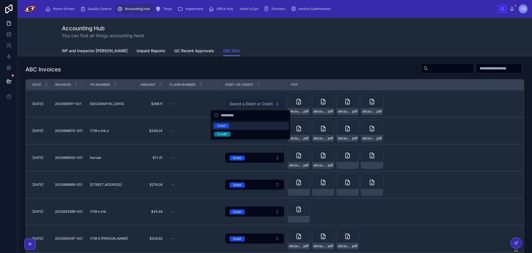
click at [246, 103] on span "Select a Debit or Credit" at bounding box center [251, 104] width 43 height 6
click at [225, 99] on button "Select a Debit or Credit" at bounding box center [254, 104] width 59 height 10
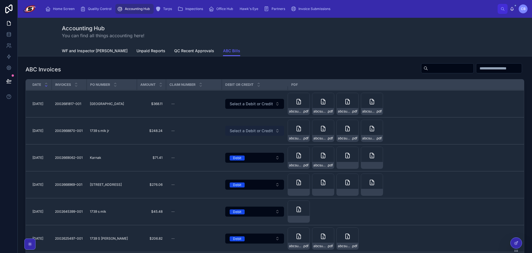
click at [248, 126] on button "Select a Debit or Credit" at bounding box center [254, 131] width 59 height 10
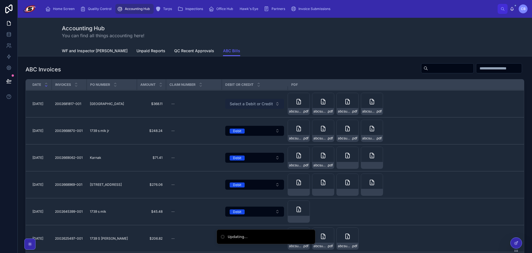
click at [246, 102] on span "Select a Debit or Credit" at bounding box center [251, 104] width 43 height 6
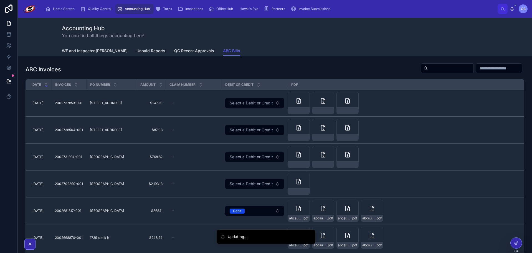
scroll to position [777, 0]
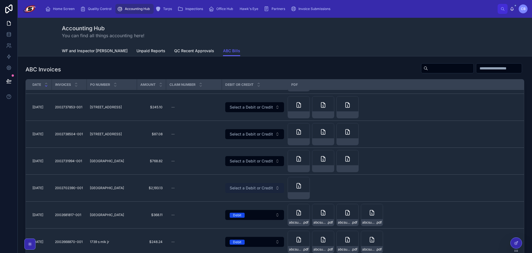
click at [252, 187] on span "Select a Debit or Credit" at bounding box center [251, 188] width 43 height 6
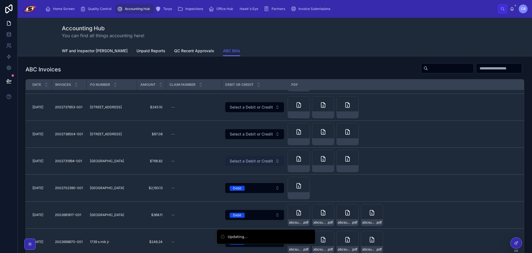
click at [250, 163] on span "Select a Debit or Credit" at bounding box center [251, 161] width 43 height 6
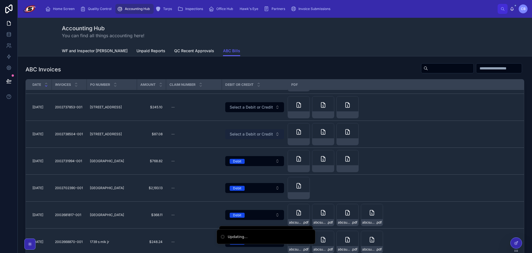
click at [251, 137] on button "Select a Debit or Credit" at bounding box center [254, 134] width 59 height 10
click at [250, 105] on span "Select a Debit or Credit" at bounding box center [251, 107] width 43 height 6
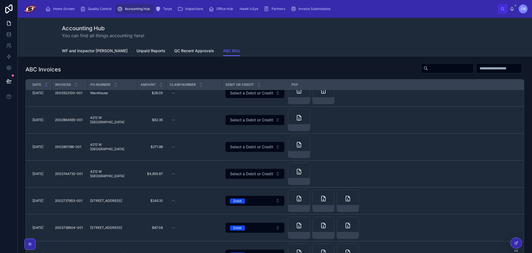
scroll to position [638, 0]
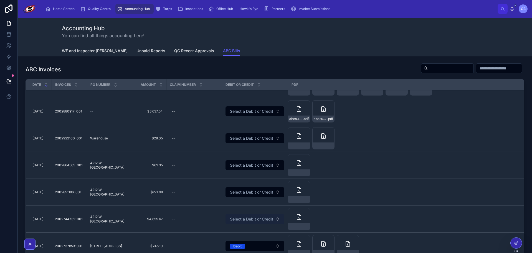
click at [237, 219] on span "Select a Debit or Credit" at bounding box center [251, 219] width 43 height 6
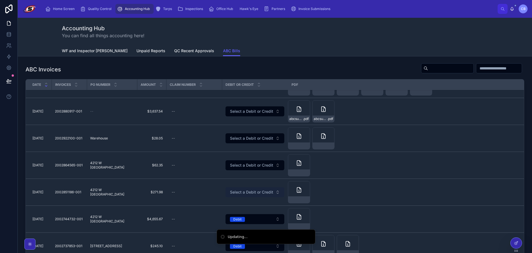
click at [230, 193] on span "Select a Debit or Credit" at bounding box center [251, 192] width 43 height 6
click at [231, 163] on span "Select a Debit or Credit" at bounding box center [251, 165] width 43 height 6
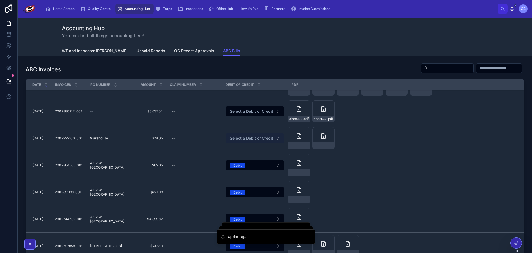
click at [234, 138] on span "Select a Debit or Credit" at bounding box center [251, 138] width 43 height 6
click at [238, 113] on span "Select a Debit or Credit" at bounding box center [251, 111] width 43 height 6
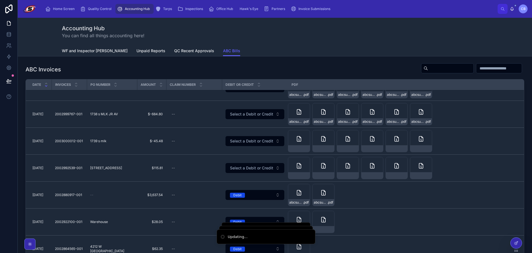
scroll to position [527, 0]
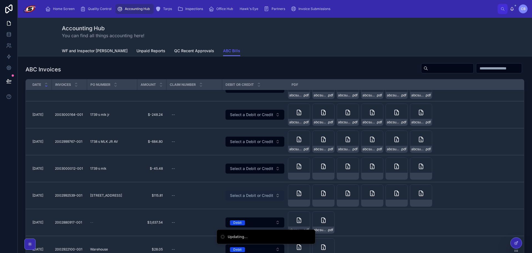
click at [230, 192] on button "Select a Debit or Credit" at bounding box center [255, 195] width 59 height 10
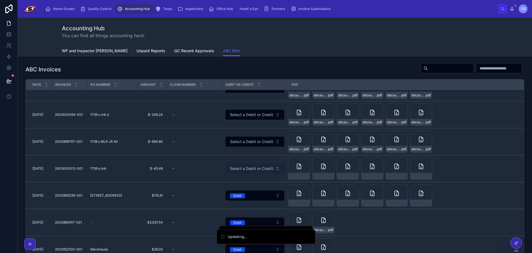
click at [236, 169] on span "Select a Debit or Credit" at bounding box center [251, 169] width 43 height 6
click at [236, 167] on div "Debit" at bounding box center [237, 168] width 8 height 5
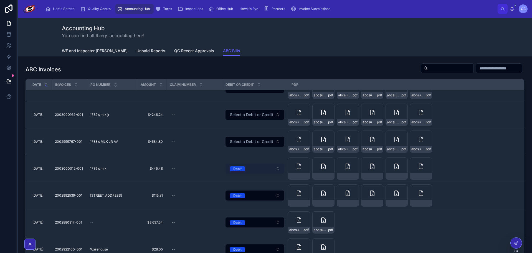
click at [241, 171] on button "Debit" at bounding box center [255, 168] width 59 height 10
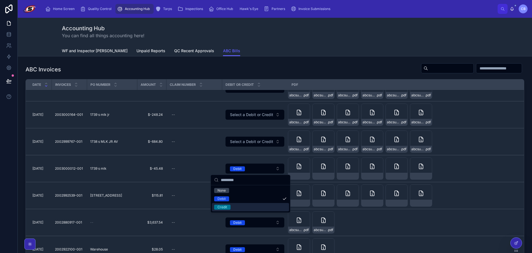
click at [233, 207] on div "Credit" at bounding box center [250, 207] width 77 height 8
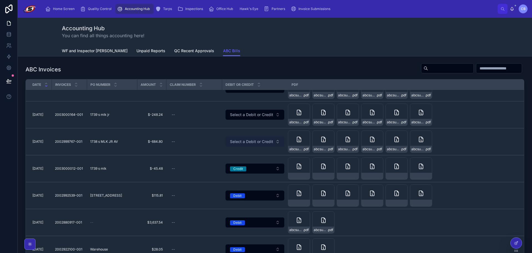
click at [233, 141] on span "Select a Debit or Credit" at bounding box center [251, 142] width 43 height 6
click at [236, 119] on button "Select a Debit or Credit" at bounding box center [255, 115] width 59 height 10
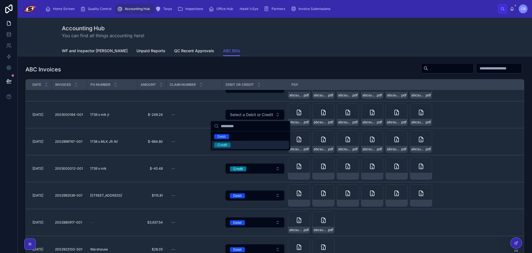
click at [232, 146] on div "Credit" at bounding box center [250, 145] width 77 height 8
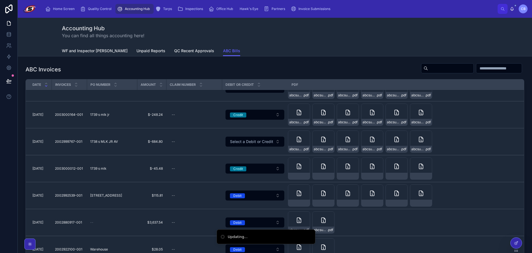
click at [232, 142] on span "Select a Debit or Credit" at bounding box center [251, 142] width 43 height 6
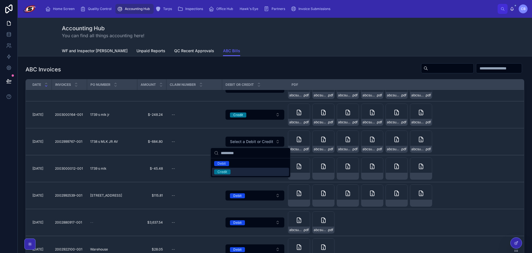
click at [230, 171] on span "Credit" at bounding box center [222, 171] width 16 height 5
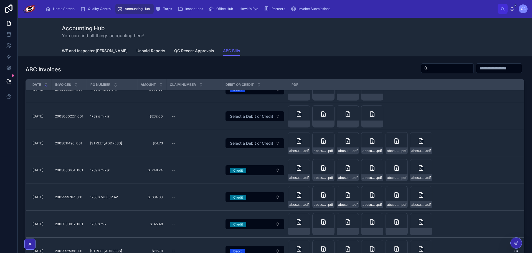
scroll to position [444, 0]
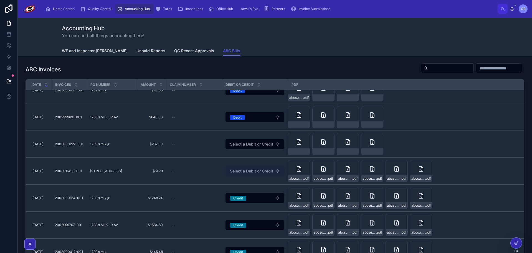
click at [232, 171] on span "Select a Debit or Credit" at bounding box center [251, 171] width 43 height 6
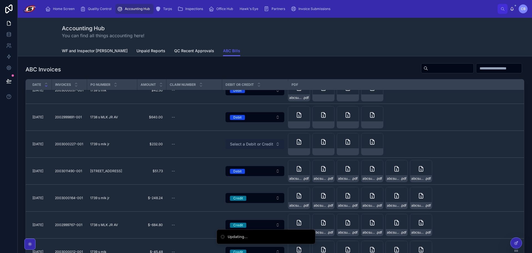
click at [235, 146] on span "Select a Debit or Credit" at bounding box center [251, 144] width 43 height 6
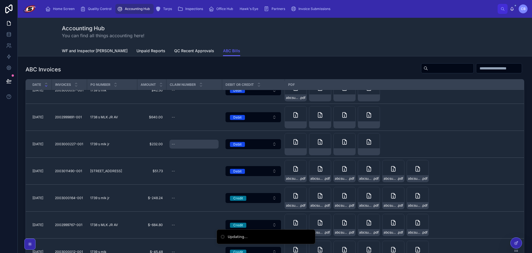
click at [212, 140] on div "--" at bounding box center [193, 144] width 49 height 9
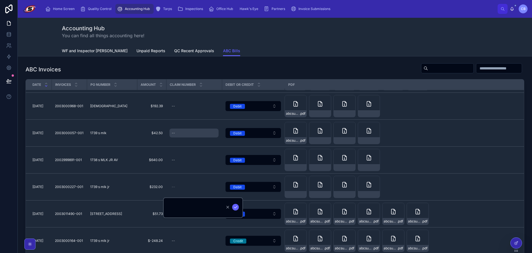
scroll to position [388, 0]
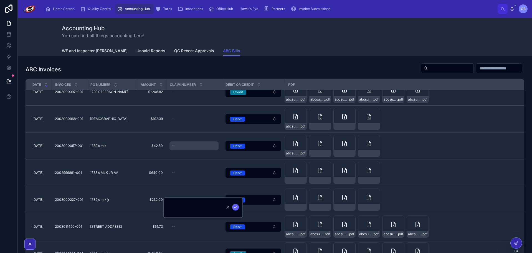
click at [204, 145] on div "--" at bounding box center [193, 145] width 49 height 9
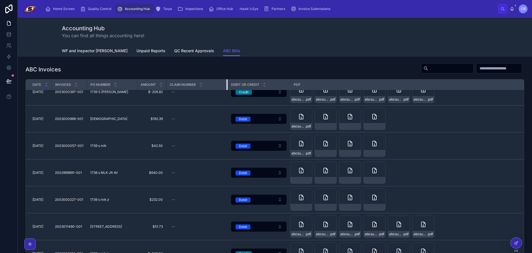
drag, startPoint x: 217, startPoint y: 85, endPoint x: 223, endPoint y: 86, distance: 6.8
click at [226, 86] on div at bounding box center [227, 84] width 2 height 11
drag, startPoint x: 162, startPoint y: 82, endPoint x: 171, endPoint y: 84, distance: 9.1
click at [171, 84] on tr "Date Invoices PO Number Amount Claim Number Debit or Credit PDF" at bounding box center [275, 84] width 498 height 11
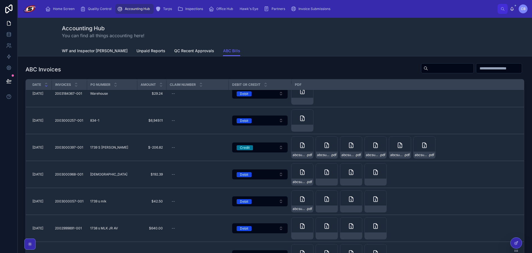
scroll to position [361, 0]
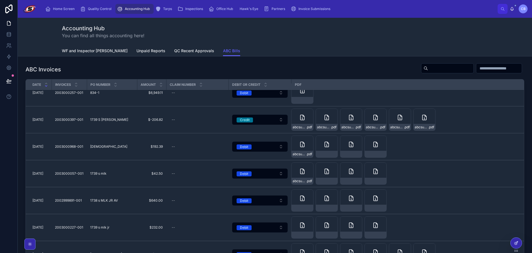
click at [519, 239] on div at bounding box center [516, 242] width 11 height 11
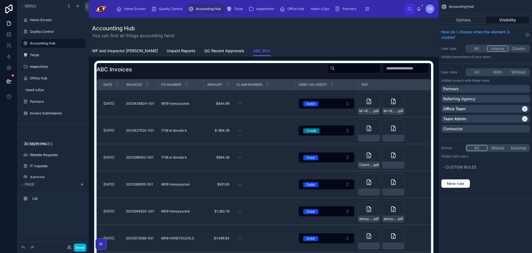
click at [263, 70] on div at bounding box center [263, 167] width 341 height 213
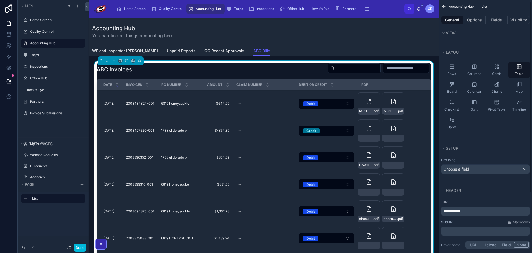
scroll to position [82, 0]
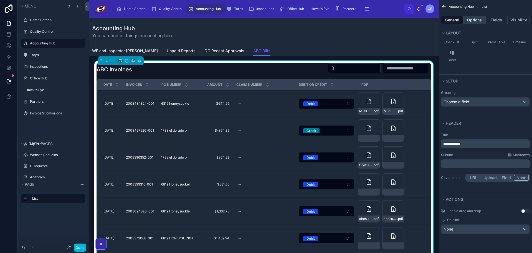
click at [480, 18] on button "Options" at bounding box center [474, 20] width 22 height 8
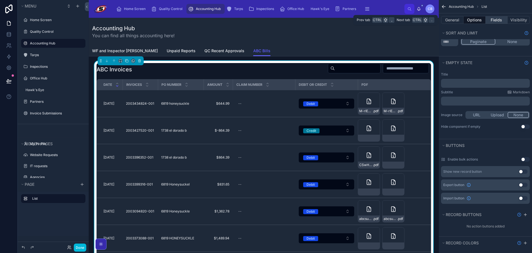
click at [490, 19] on button "Fields" at bounding box center [497, 20] width 22 height 8
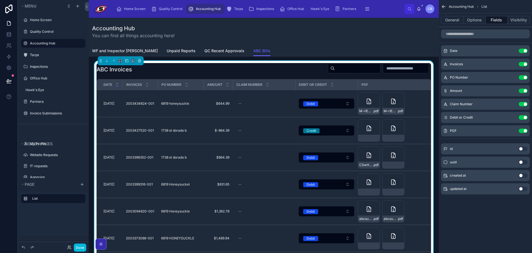
click at [275, 67] on div "ABC Invoices" at bounding box center [264, 69] width 335 height 13
click at [474, 20] on button "Options" at bounding box center [474, 20] width 22 height 8
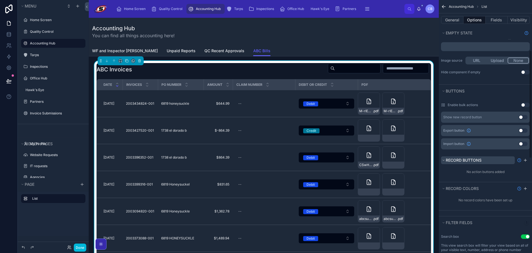
scroll to position [139, 0]
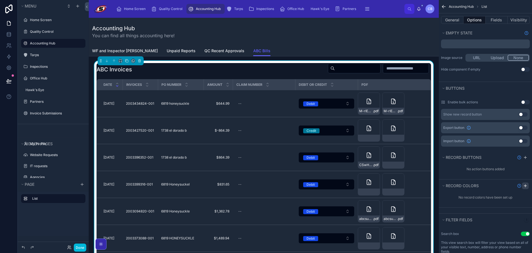
click at [523, 187] on button "scrollable content" at bounding box center [525, 185] width 7 height 7
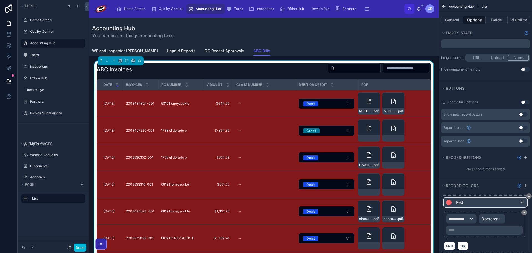
click at [471, 204] on div "Red" at bounding box center [485, 202] width 83 height 9
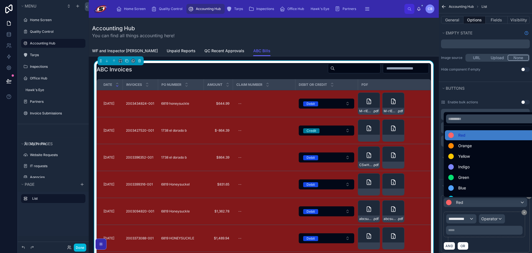
click at [471, 204] on div "scrollable content" at bounding box center [266, 126] width 532 height 253
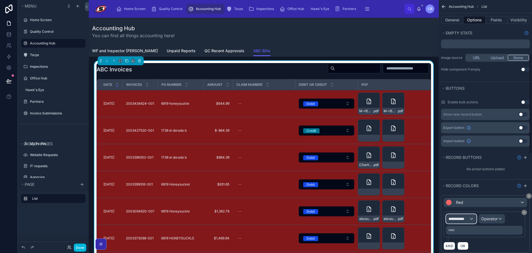
click at [468, 220] on span "**********" at bounding box center [459, 219] width 21 height 6
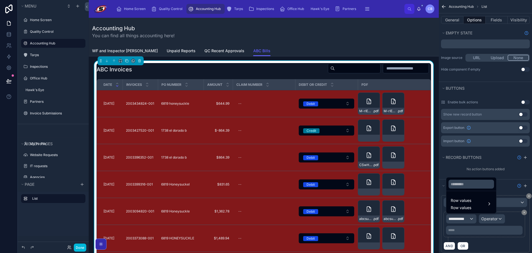
drag, startPoint x: 470, startPoint y: 219, endPoint x: 473, endPoint y: 216, distance: 4.2
click at [470, 220] on div "scrollable content" at bounding box center [266, 126] width 532 height 253
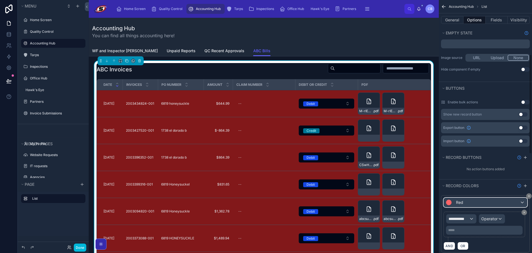
click at [493, 201] on div "Red" at bounding box center [485, 202] width 83 height 9
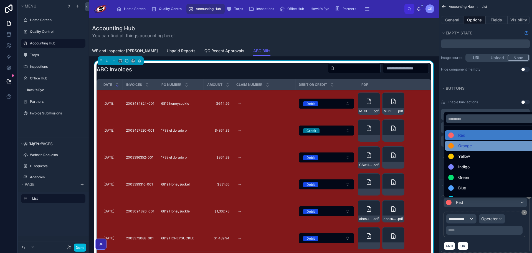
click at [470, 145] on span "Orange" at bounding box center [465, 145] width 14 height 7
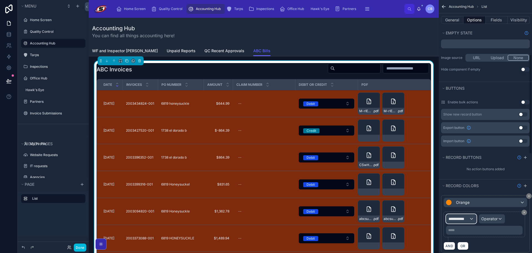
click at [470, 220] on div "**********" at bounding box center [461, 218] width 30 height 9
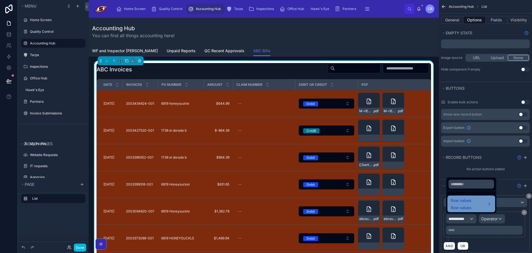
click at [468, 202] on span "Row values" at bounding box center [461, 200] width 21 height 7
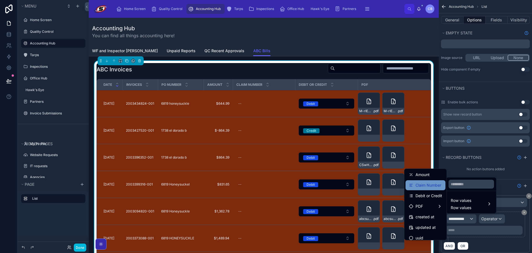
scroll to position [47, 0]
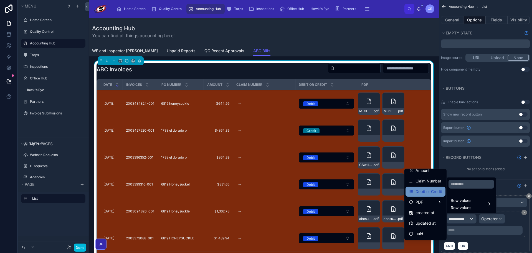
click at [428, 194] on span "Debit or Credit" at bounding box center [429, 191] width 27 height 7
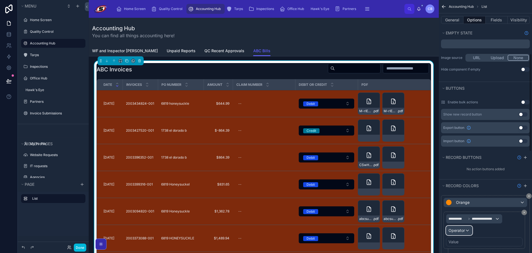
click at [462, 232] on span "Operator" at bounding box center [457, 230] width 16 height 5
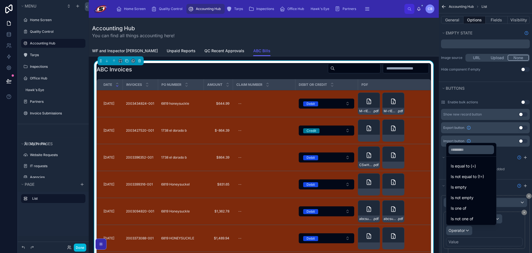
click at [463, 166] on span "Is equal to (=)" at bounding box center [463, 166] width 25 height 7
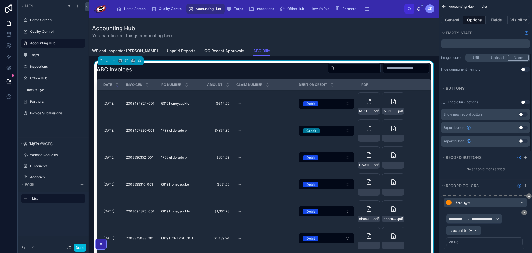
click at [460, 239] on div "Value" at bounding box center [484, 241] width 77 height 9
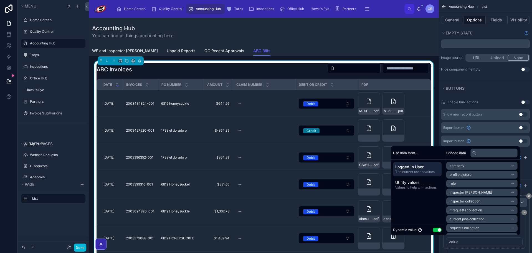
click at [438, 230] on div "Dynamic value Use setting" at bounding box center [417, 229] width 53 height 11
click at [436, 229] on button "Use setting" at bounding box center [437, 229] width 9 height 4
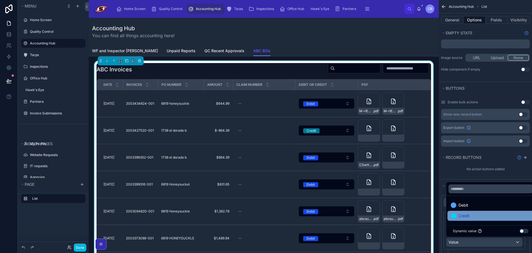
click at [463, 214] on span "Credit" at bounding box center [464, 215] width 11 height 7
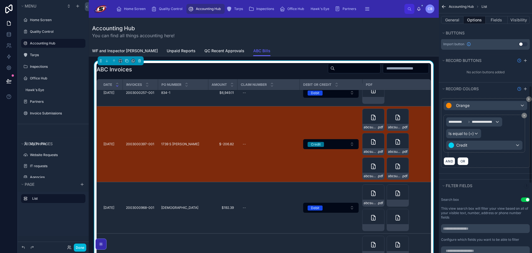
scroll to position [250, 0]
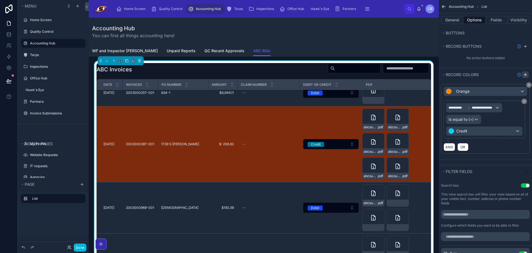
click at [525, 73] on icon "scrollable content" at bounding box center [525, 74] width 4 height 4
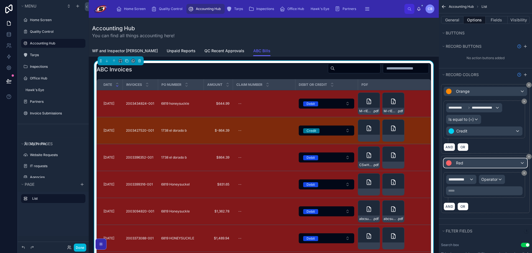
click at [468, 163] on div "Red" at bounding box center [485, 162] width 83 height 9
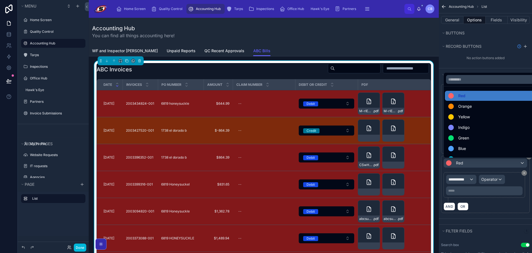
click at [465, 115] on span "Yellow" at bounding box center [464, 116] width 12 height 7
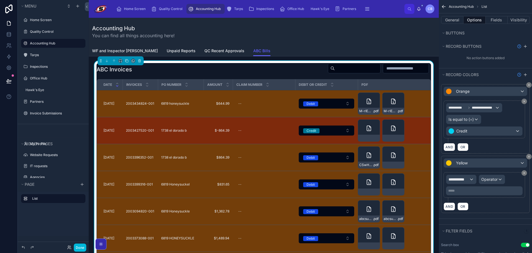
click at [103, 242] on div at bounding box center [100, 243] width 5 height 5
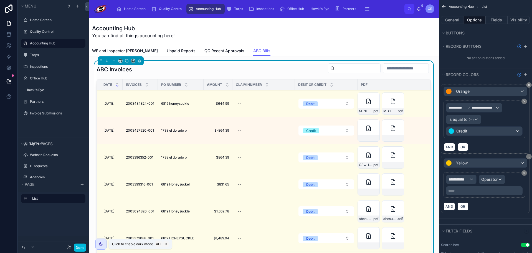
click at [103, 243] on div at bounding box center [100, 243] width 5 height 5
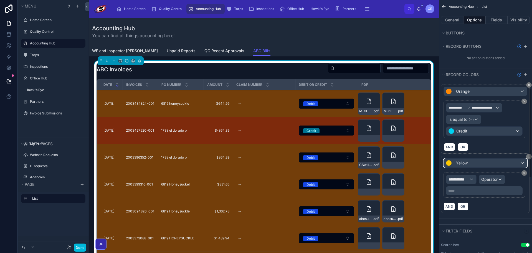
click at [477, 161] on div "Yellow" at bounding box center [485, 162] width 83 height 9
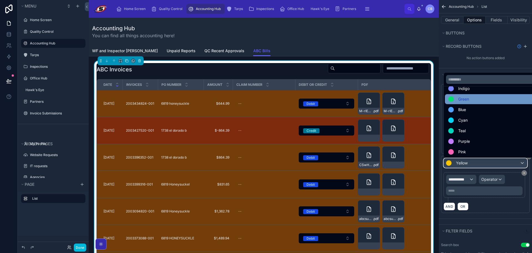
scroll to position [39, 0]
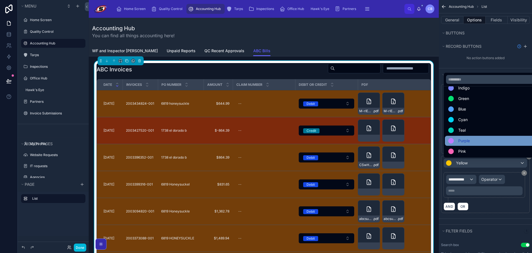
click at [475, 141] on div "Purple" at bounding box center [491, 140] width 87 height 7
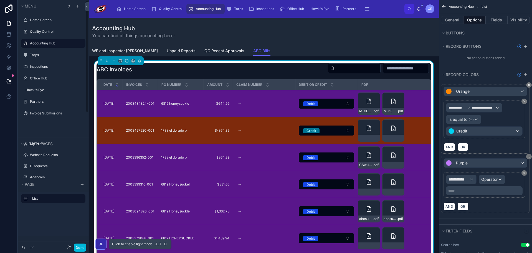
click at [101, 242] on icon at bounding box center [101, 244] width 4 height 4
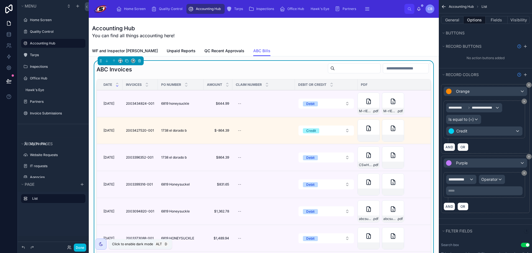
click at [101, 242] on icon at bounding box center [101, 244] width 4 height 4
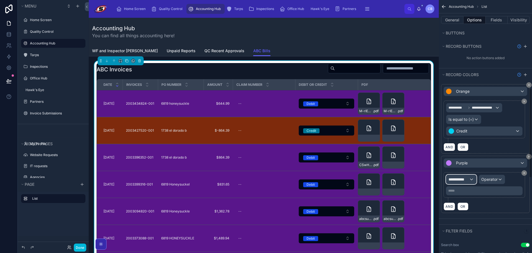
click at [470, 180] on div "**********" at bounding box center [461, 179] width 30 height 9
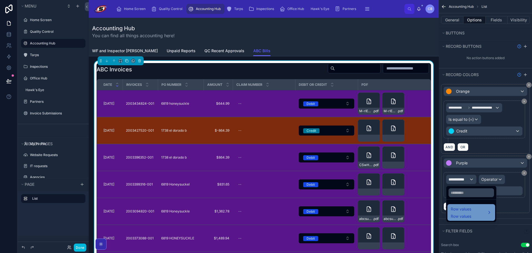
click at [475, 206] on ul "Row values Row values" at bounding box center [471, 210] width 50 height 22
click at [472, 165] on div "scrollable content" at bounding box center [266, 126] width 532 height 253
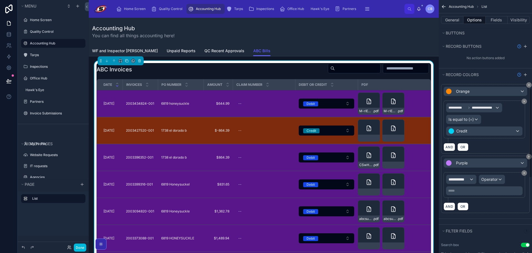
drag, startPoint x: 473, startPoint y: 152, endPoint x: 472, endPoint y: 163, distance: 10.8
click at [473, 152] on div "**********" at bounding box center [485, 118] width 89 height 69
click at [472, 164] on div "Purple" at bounding box center [485, 162] width 83 height 9
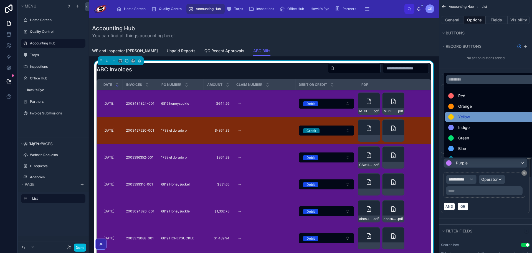
click at [469, 117] on span "Yellow" at bounding box center [464, 116] width 12 height 7
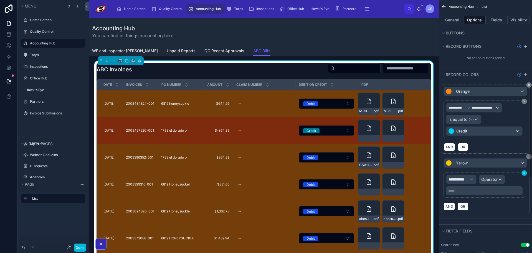
click at [523, 100] on icon "scrollable content" at bounding box center [524, 101] width 3 height 3
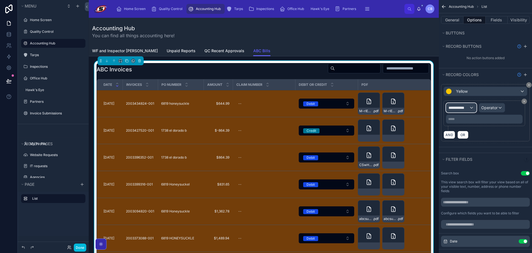
click at [467, 105] on div "**********" at bounding box center [461, 107] width 30 height 9
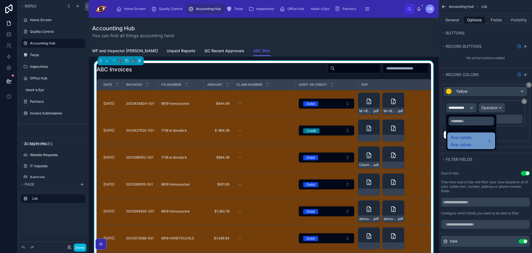
click at [464, 140] on span "Row values" at bounding box center [461, 137] width 21 height 7
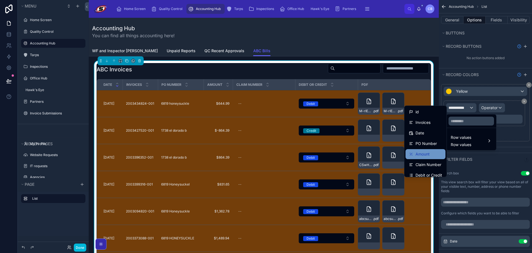
scroll to position [28, 0]
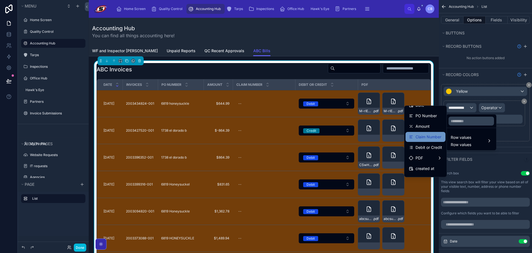
click at [426, 134] on span "Claim Number" at bounding box center [429, 136] width 26 height 7
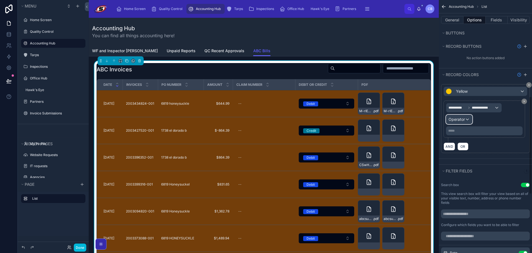
click at [467, 120] on div "Operator" at bounding box center [459, 119] width 26 height 9
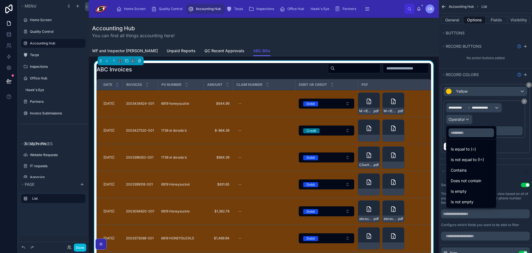
click at [468, 148] on span "Is equal to (=)" at bounding box center [463, 149] width 25 height 7
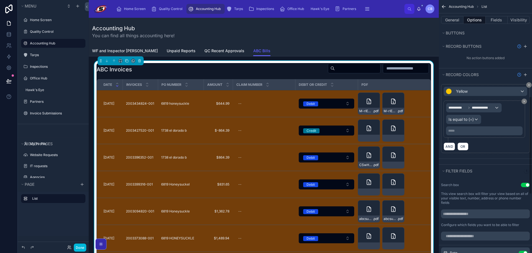
click at [464, 131] on p "***** ﻿" at bounding box center [484, 130] width 73 height 4
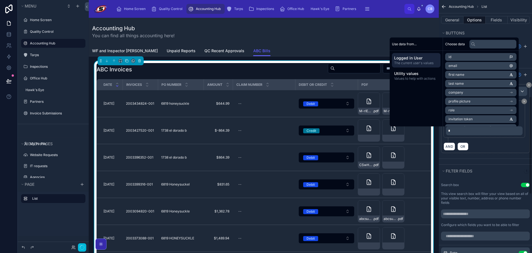
click at [477, 156] on div "**********" at bounding box center [485, 120] width 93 height 78
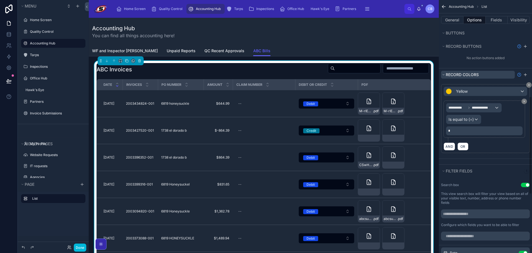
click at [508, 78] on button "Record colors" at bounding box center [478, 75] width 74 height 8
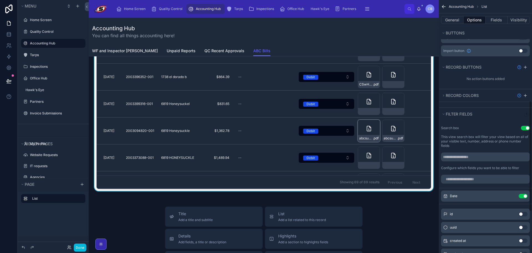
scroll to position [83, 0]
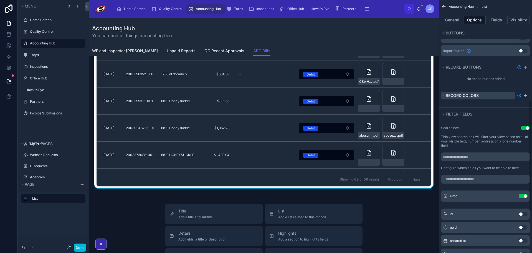
click at [473, 96] on span "Record colors" at bounding box center [462, 95] width 33 height 5
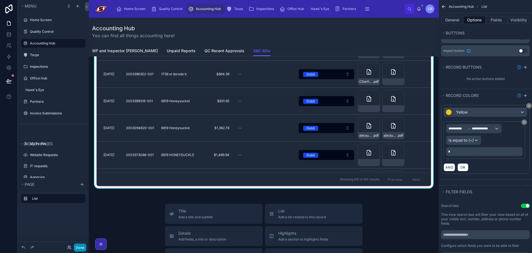
click at [82, 245] on button "Done" at bounding box center [80, 247] width 12 height 8
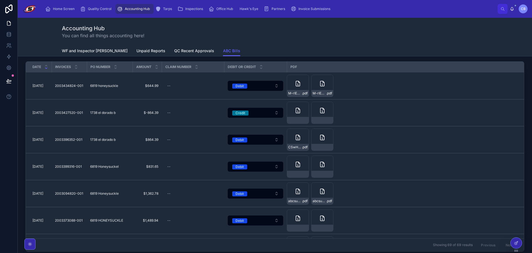
scroll to position [0, 0]
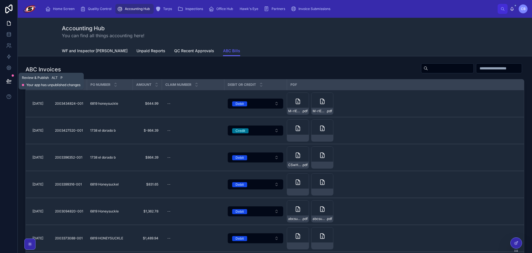
click at [8, 81] on icon at bounding box center [9, 81] width 6 height 6
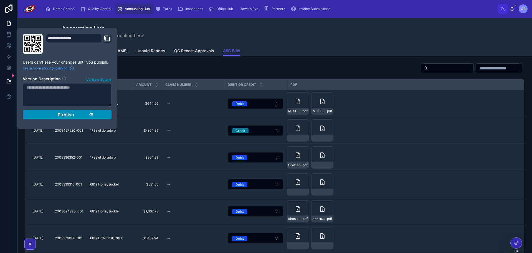
click at [50, 114] on div "Publish" at bounding box center [67, 115] width 53 height 6
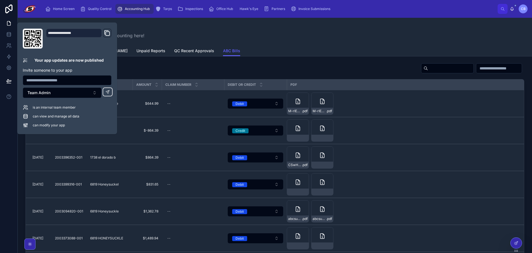
click at [379, 15] on div "Home Screen Quality Control Accounting Hub Tarps Inspections Office Hub Hawk's …" at bounding box center [275, 9] width 514 height 18
